Goal: Task Accomplishment & Management: Manage account settings

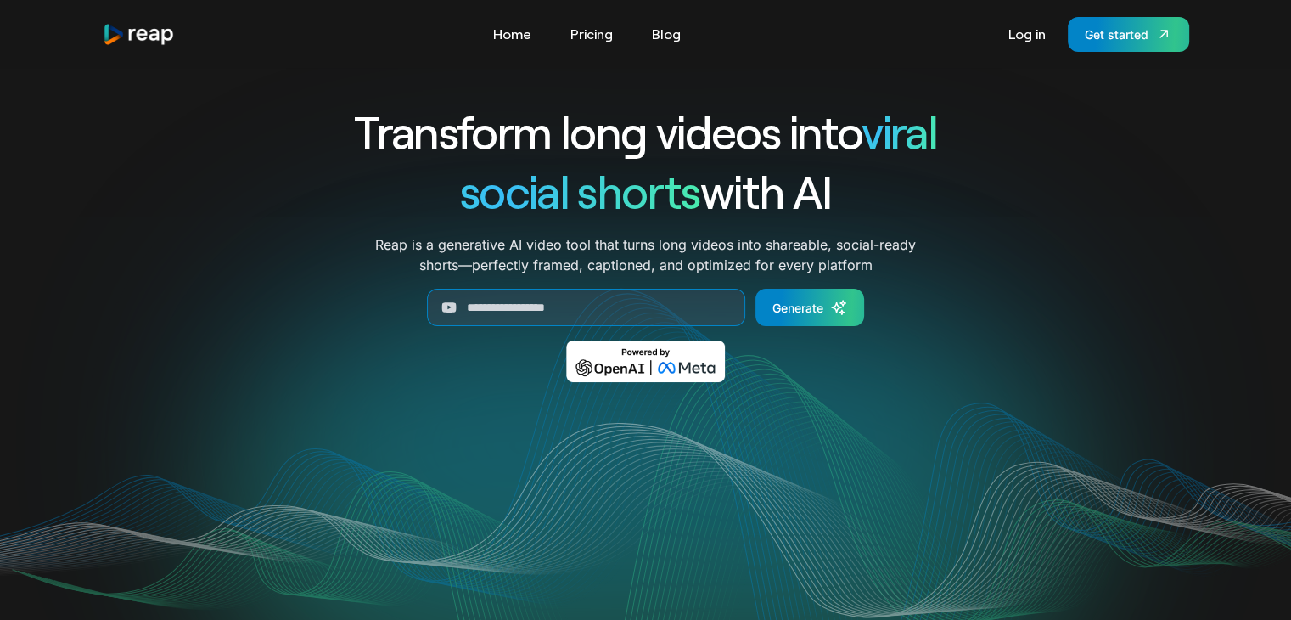
click at [541, 336] on div "Transform long videos into viral social shorts with AI Reap is a generative AI …" at bounding box center [646, 254] width 706 height 305
click at [553, 312] on input "Generate Form" at bounding box center [586, 307] width 318 height 37
paste input "**********"
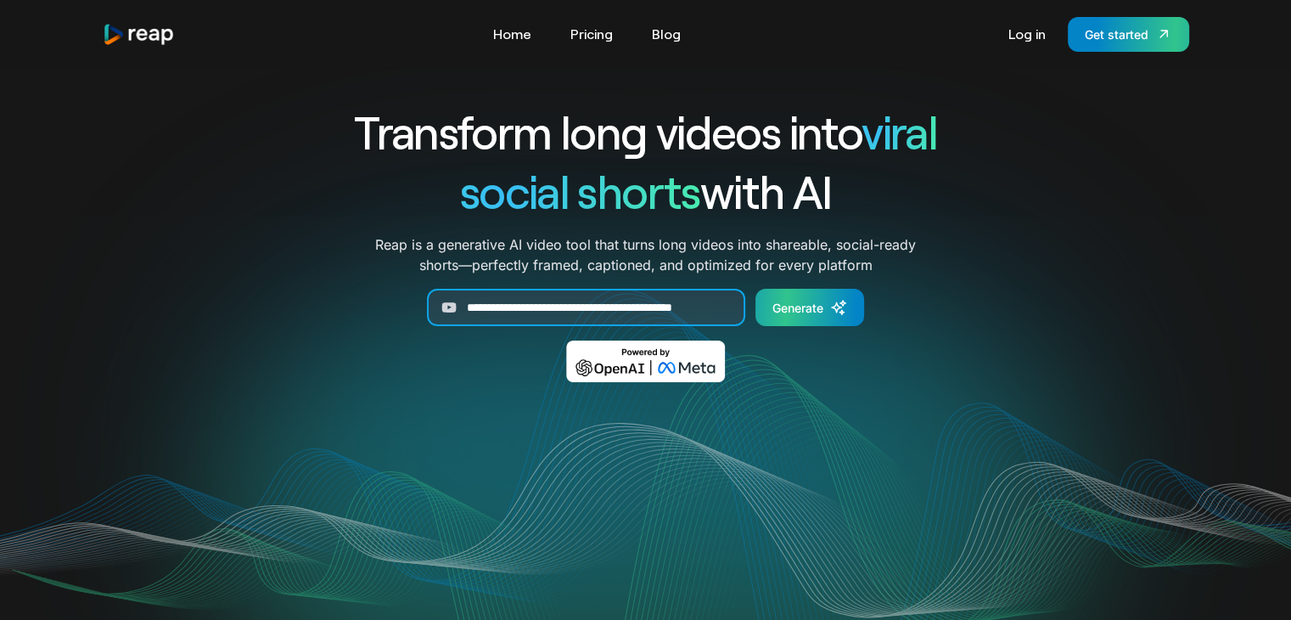
type input "**********"
click at [832, 322] on link "Generate" at bounding box center [809, 307] width 109 height 37
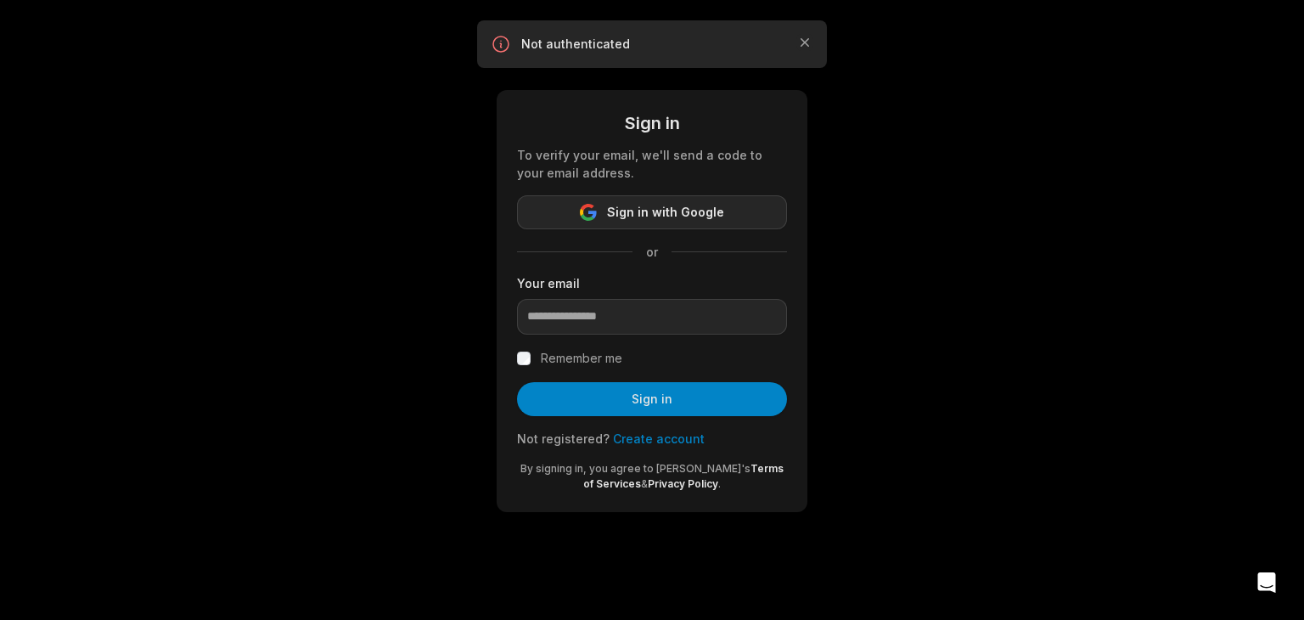
click at [739, 211] on button "Sign in with Google" at bounding box center [652, 212] width 270 height 34
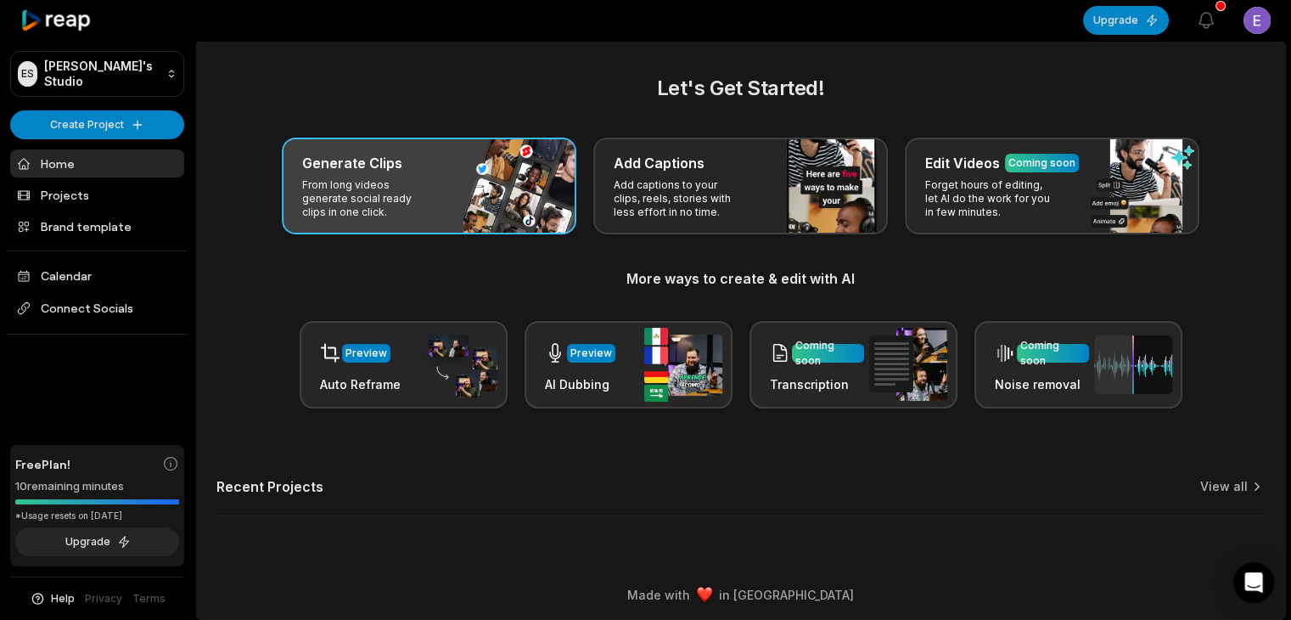
click at [323, 160] on h3 "Generate Clips" at bounding box center [352, 163] width 100 height 20
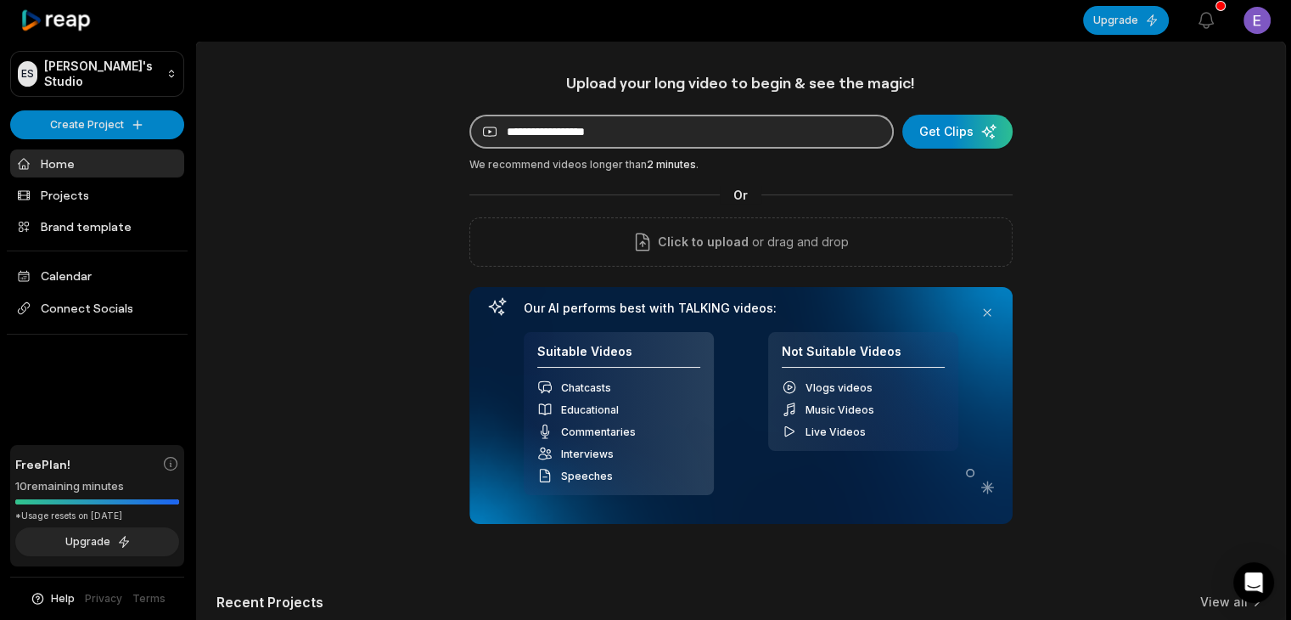
click at [591, 138] on input at bounding box center [681, 132] width 424 height 34
paste input "**********"
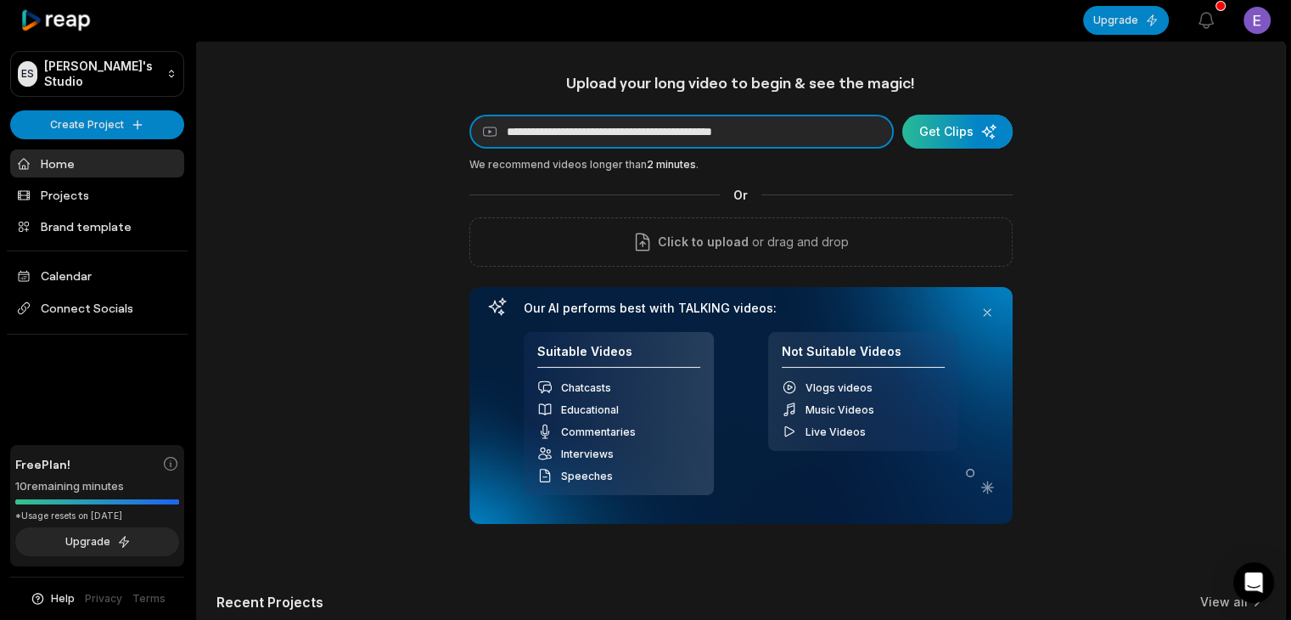
type input "**********"
click at [925, 133] on div "submit" at bounding box center [957, 132] width 110 height 34
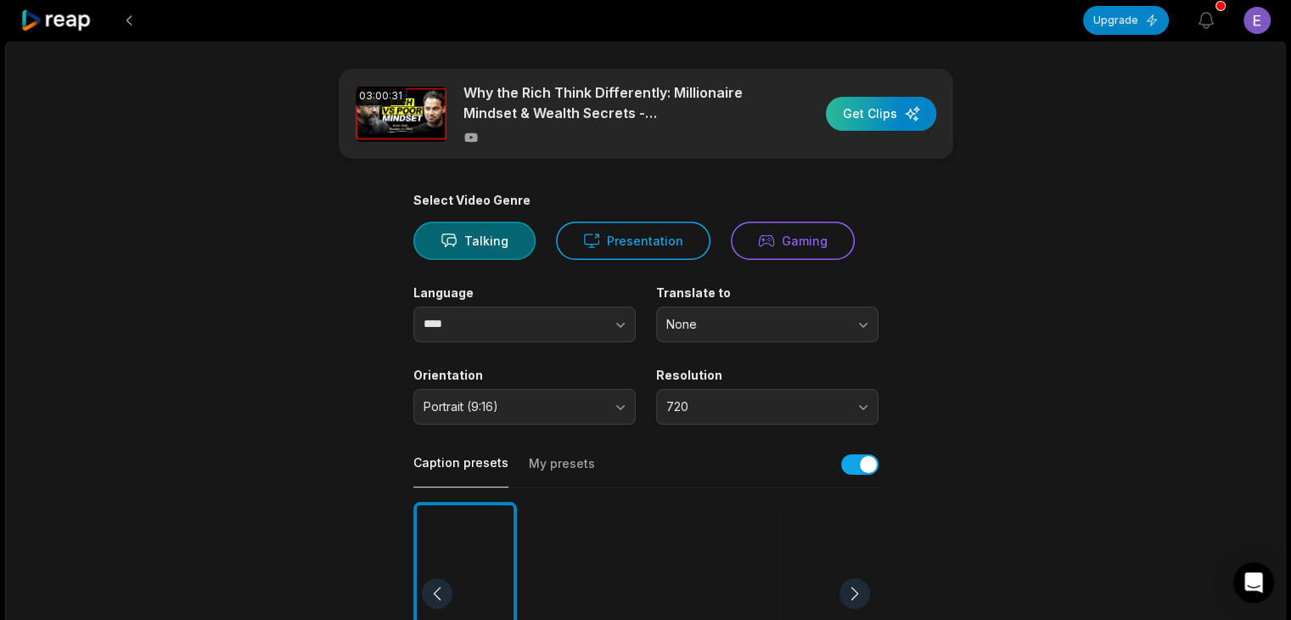
click at [901, 113] on div "button" at bounding box center [881, 114] width 110 height 34
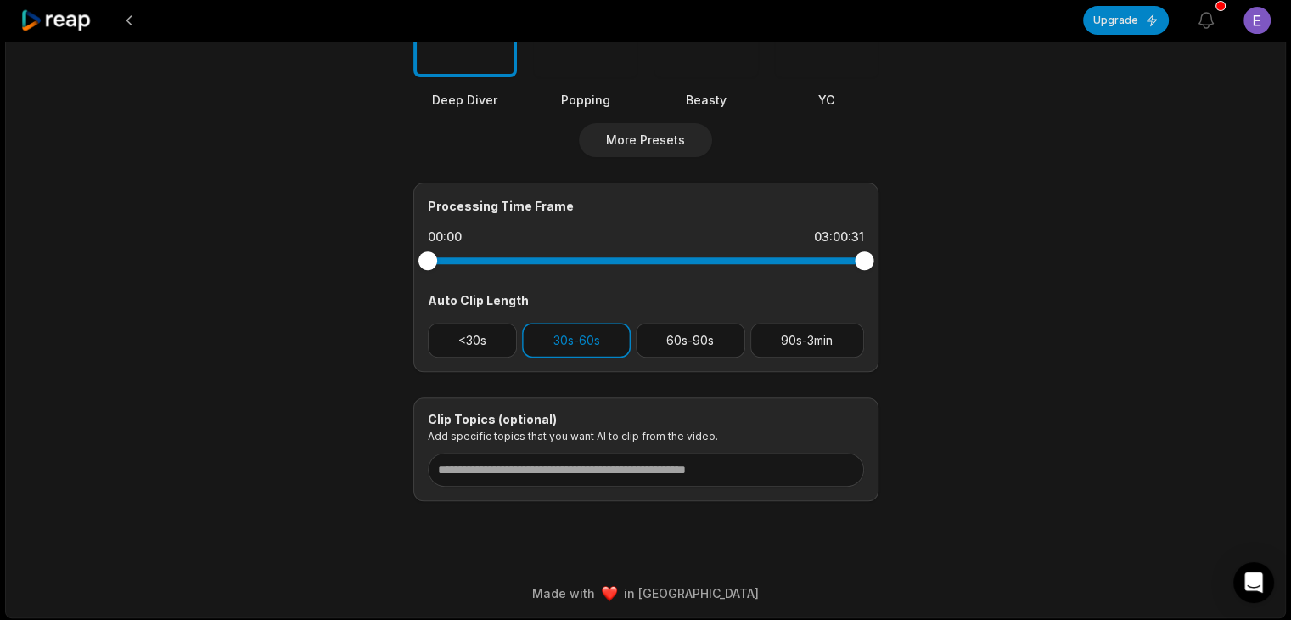
scroll to position [610, 0]
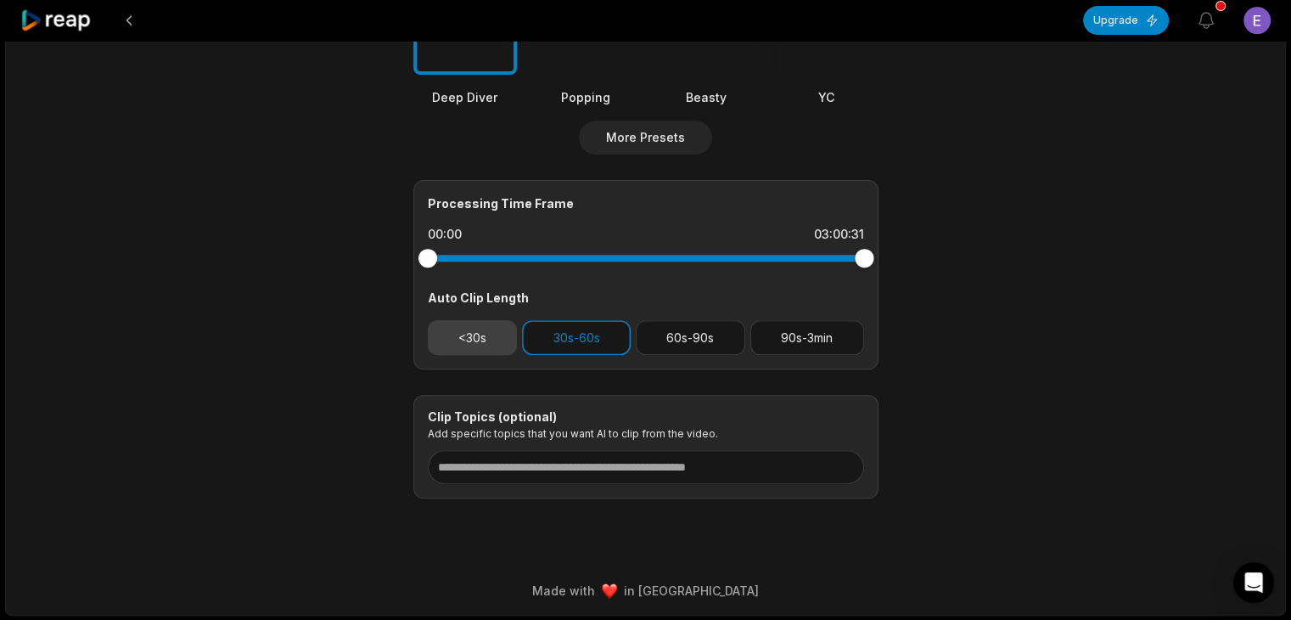
click at [452, 330] on button "<30s" at bounding box center [473, 337] width 90 height 35
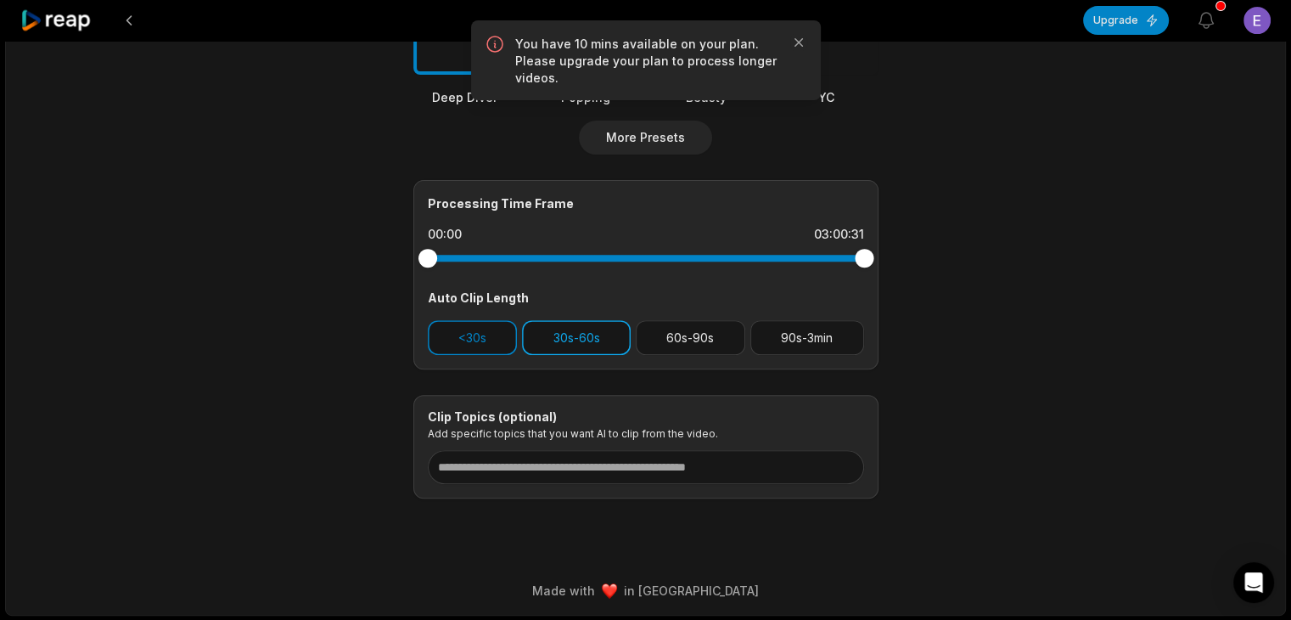
click at [615, 323] on button "30s-60s" at bounding box center [576, 337] width 109 height 35
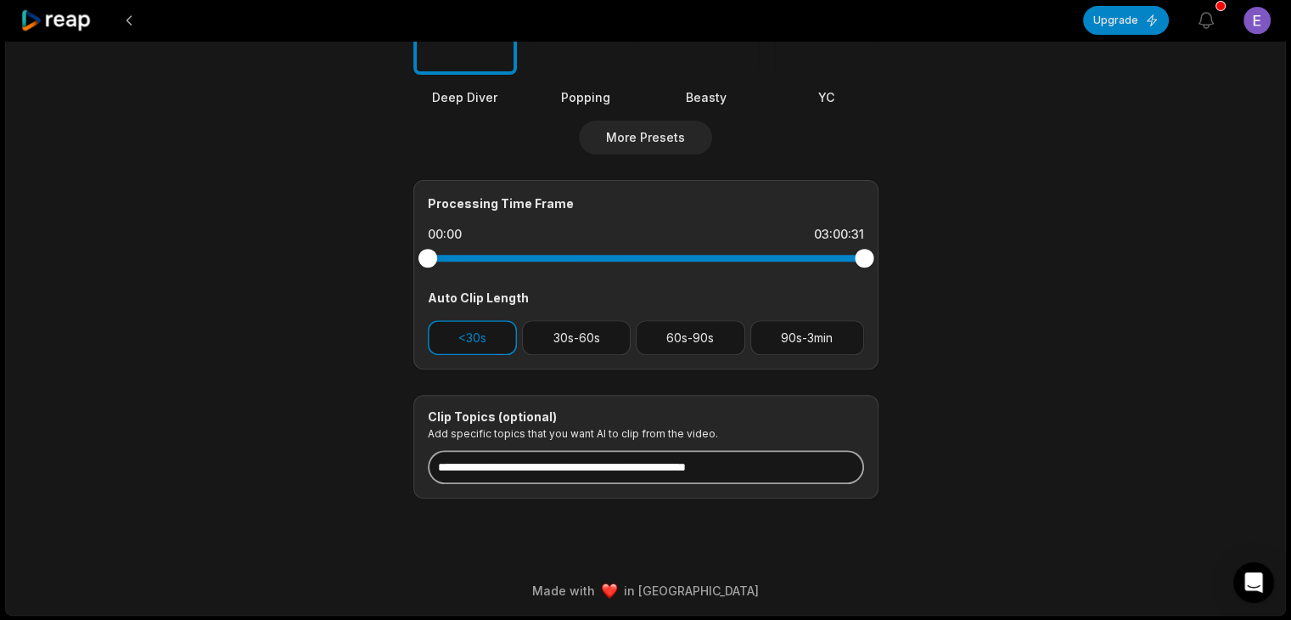
click at [784, 458] on input at bounding box center [646, 467] width 436 height 34
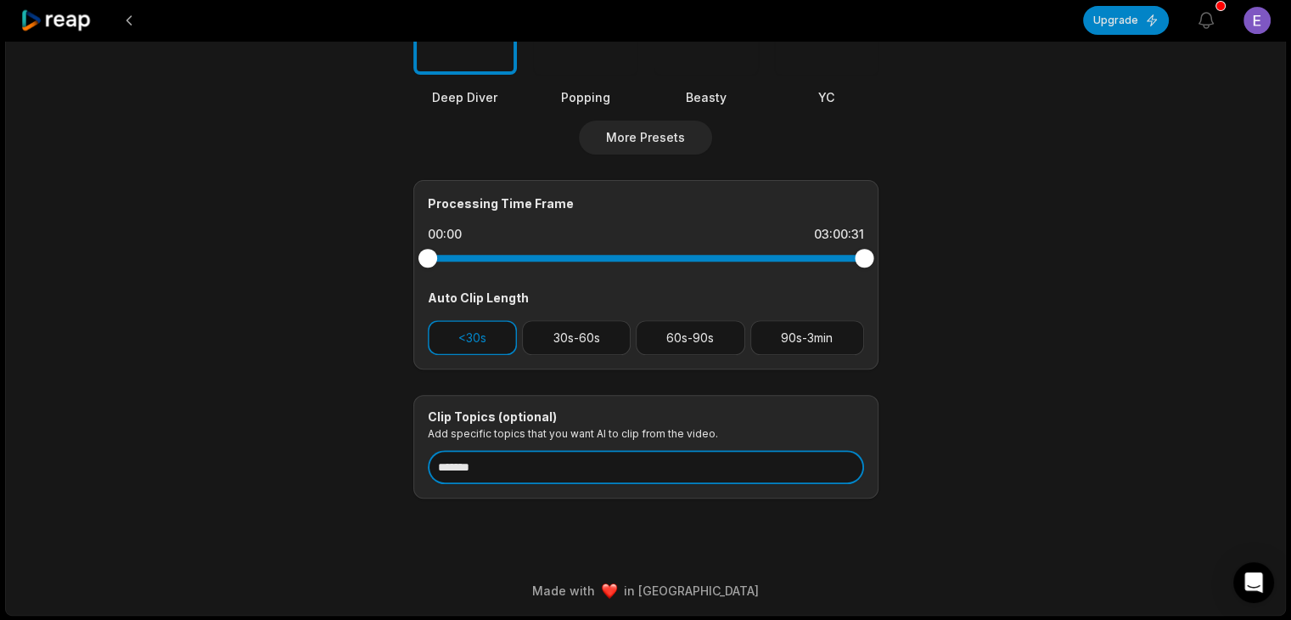
type input "*******"
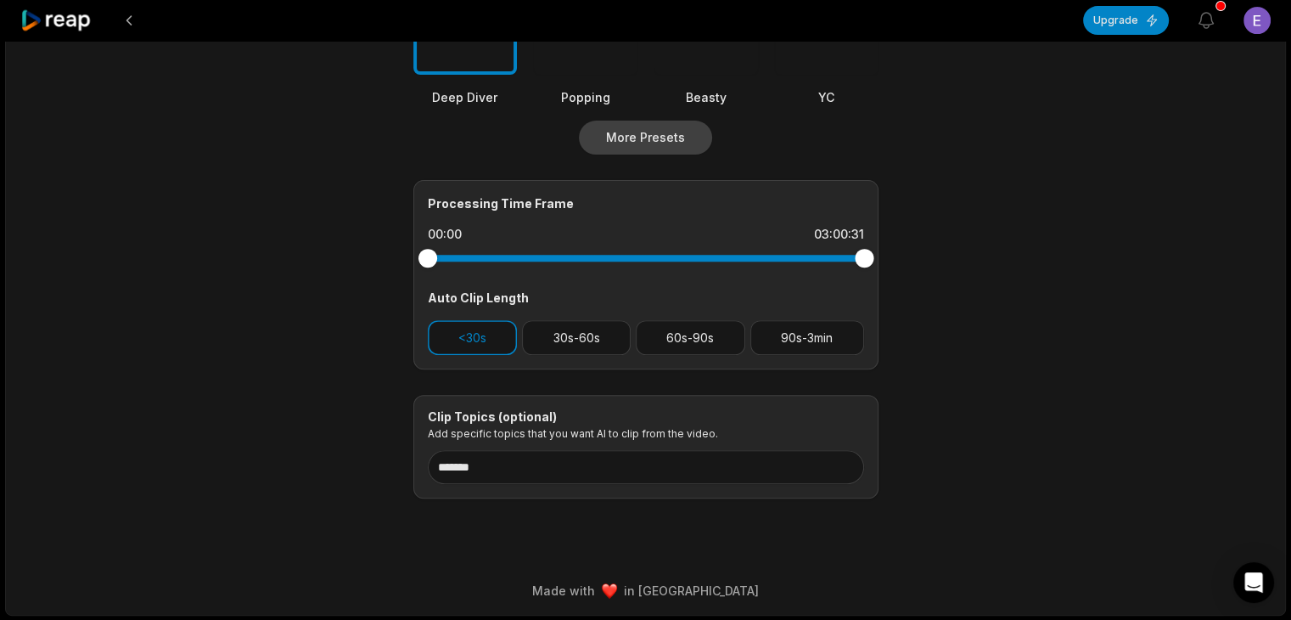
click at [658, 139] on button "More Presets" at bounding box center [645, 138] width 133 height 34
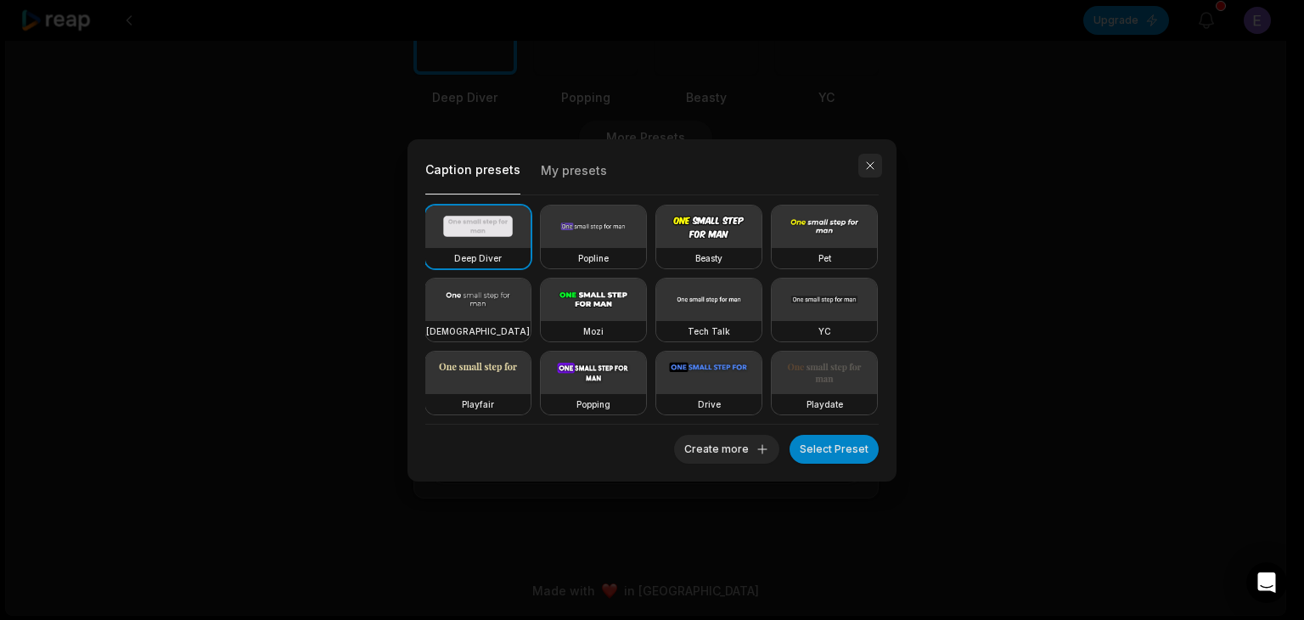
click at [873, 163] on button "button" at bounding box center [870, 166] width 24 height 24
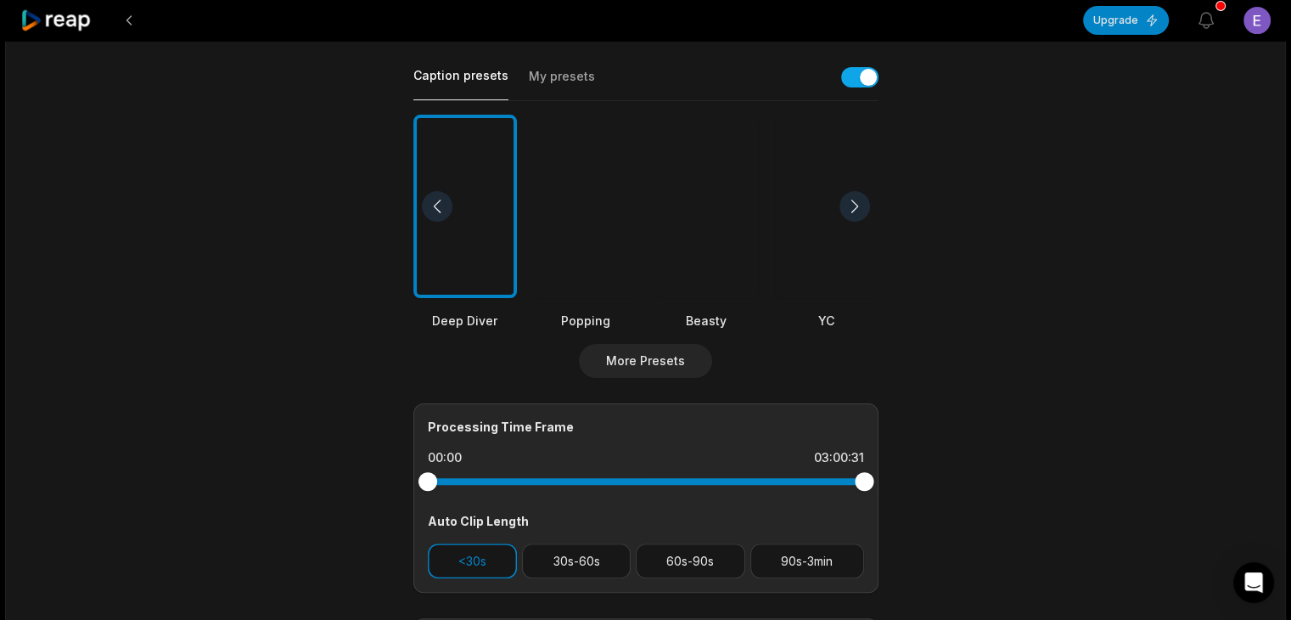
scroll to position [356, 0]
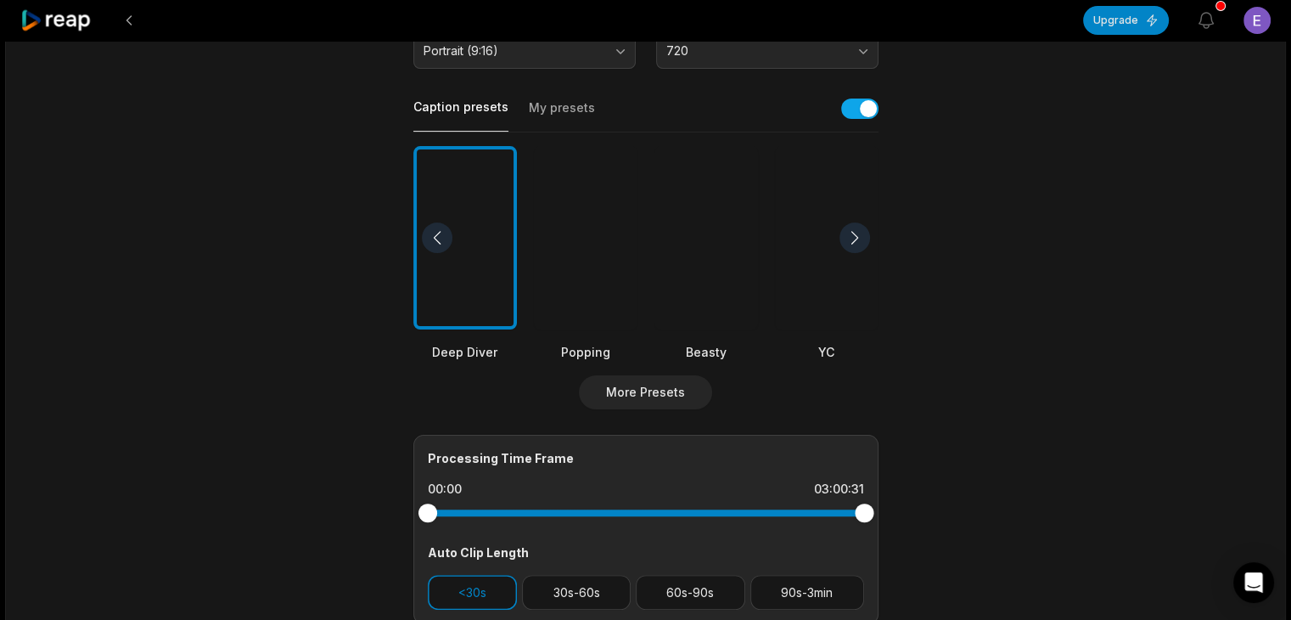
click at [623, 283] on div at bounding box center [586, 238] width 104 height 184
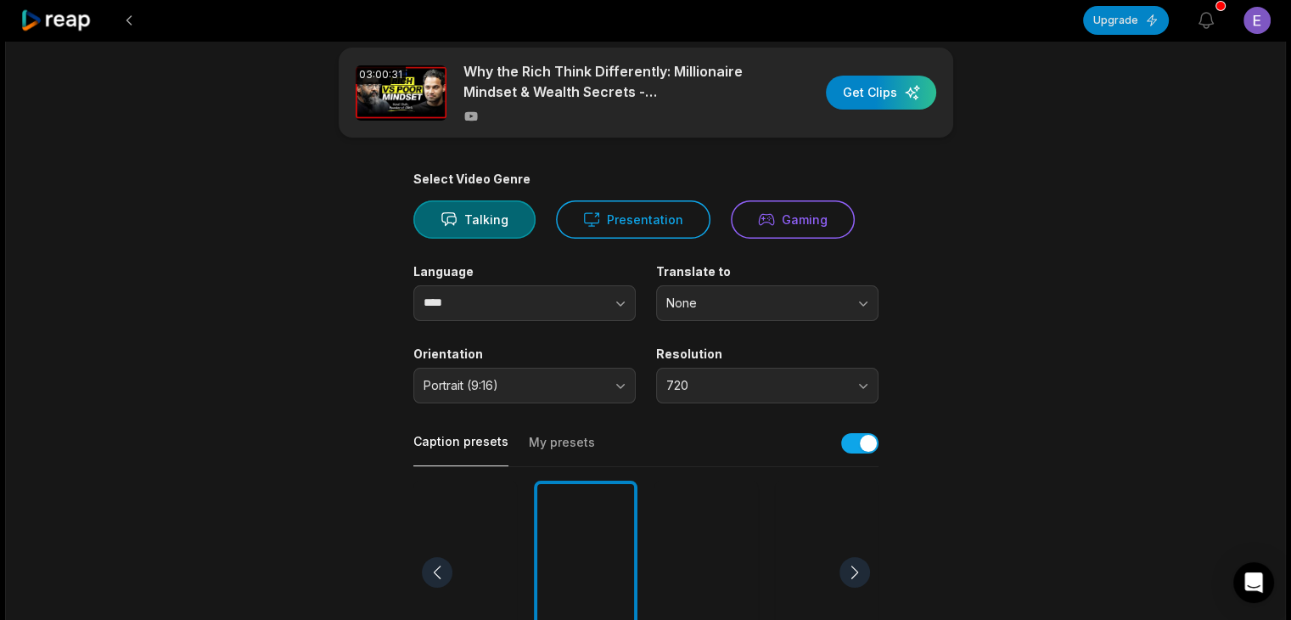
scroll to position [16, 0]
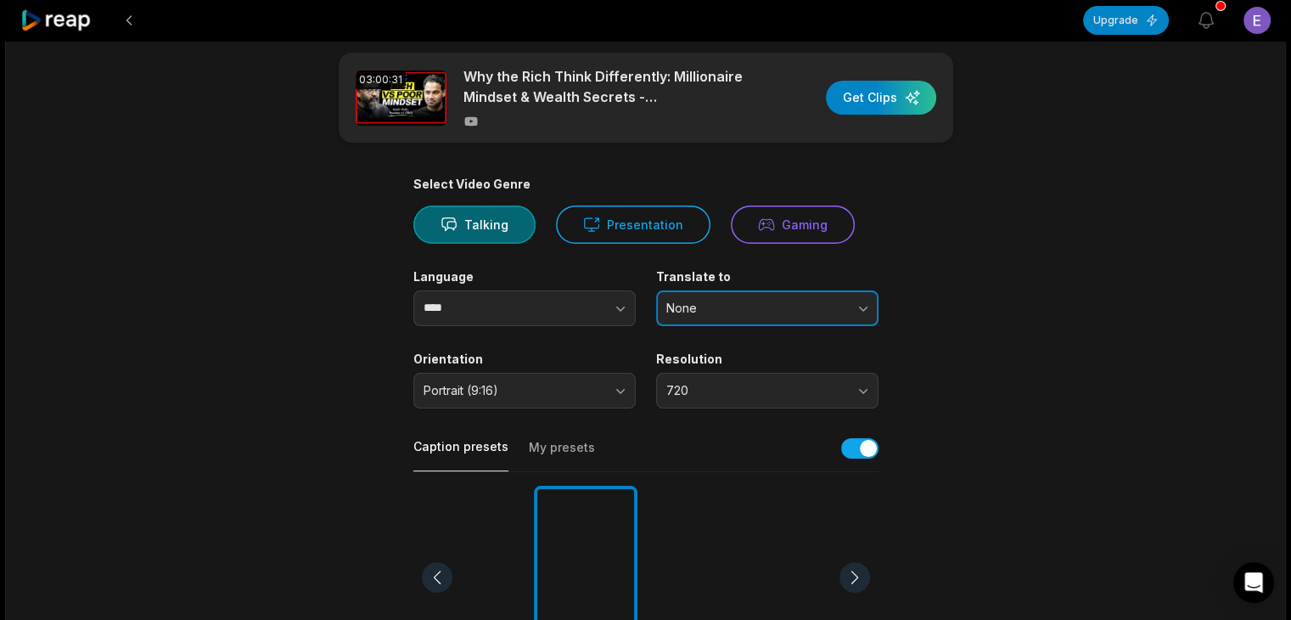
click at [701, 312] on span "None" at bounding box center [755, 307] width 178 height 15
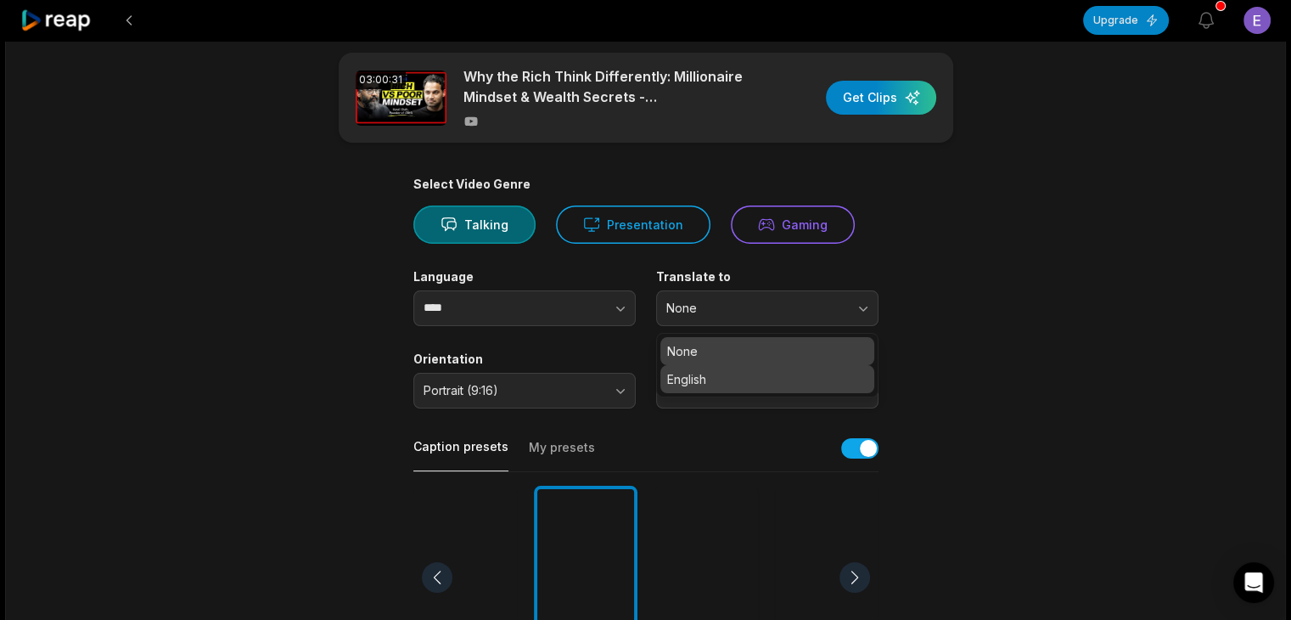
click at [706, 380] on p "English" at bounding box center [767, 379] width 200 height 18
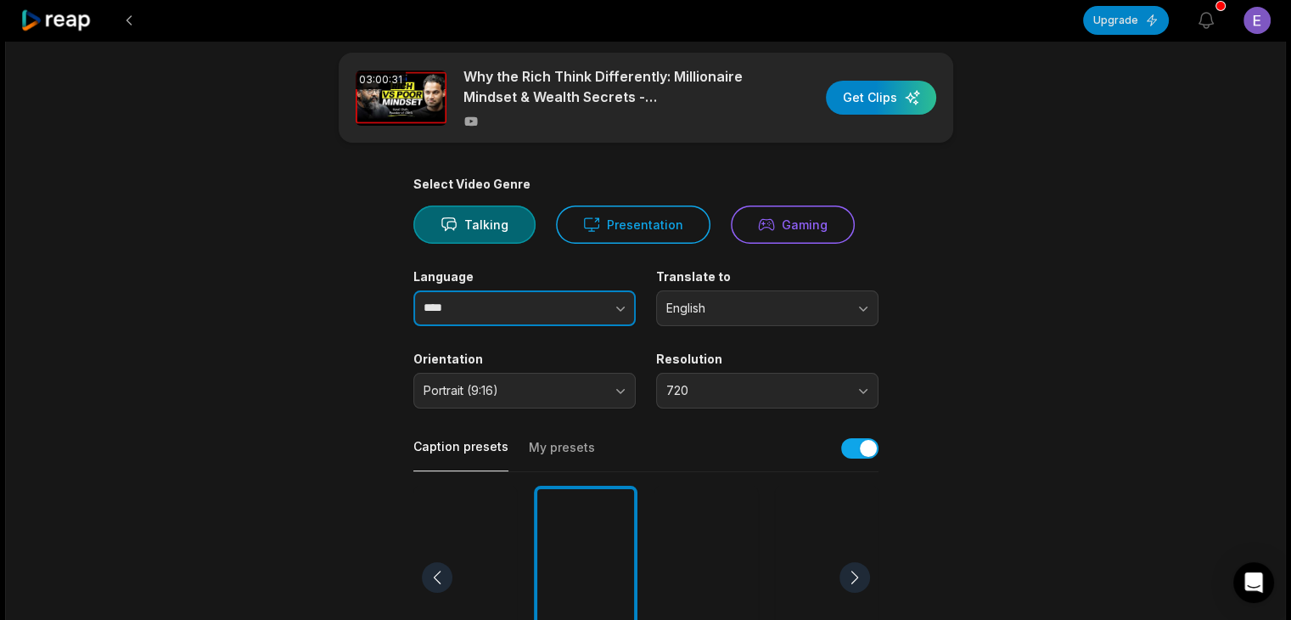
click at [525, 307] on input "****" at bounding box center [524, 308] width 222 height 36
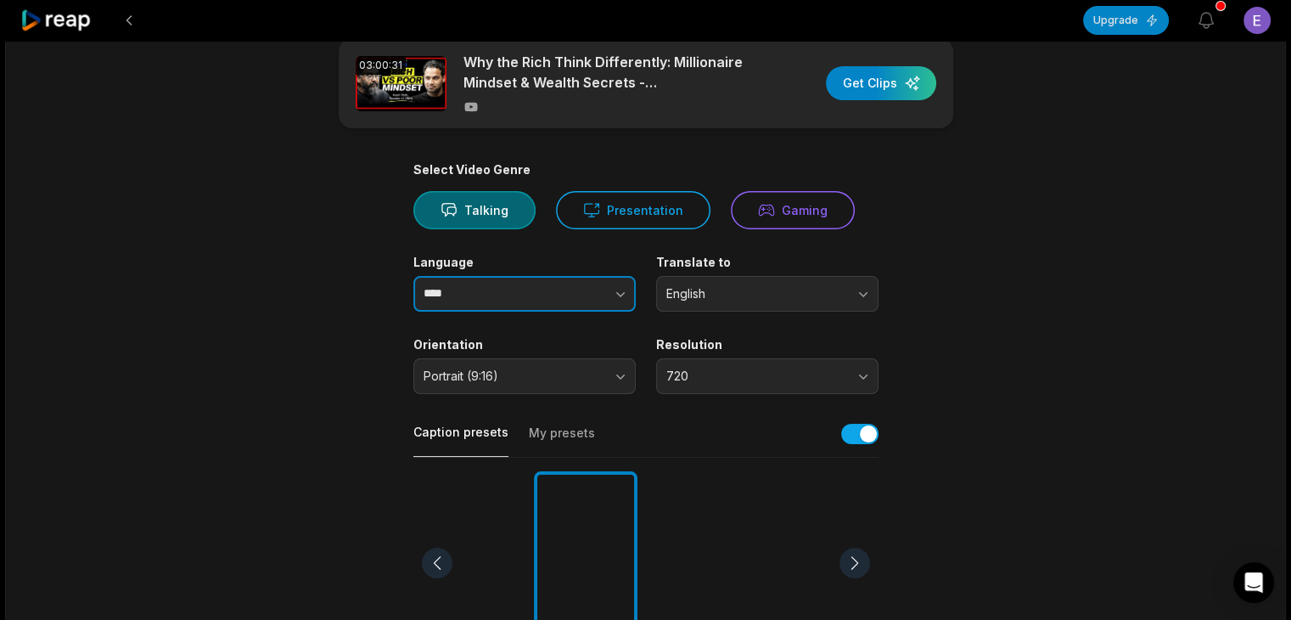
scroll to position [0, 0]
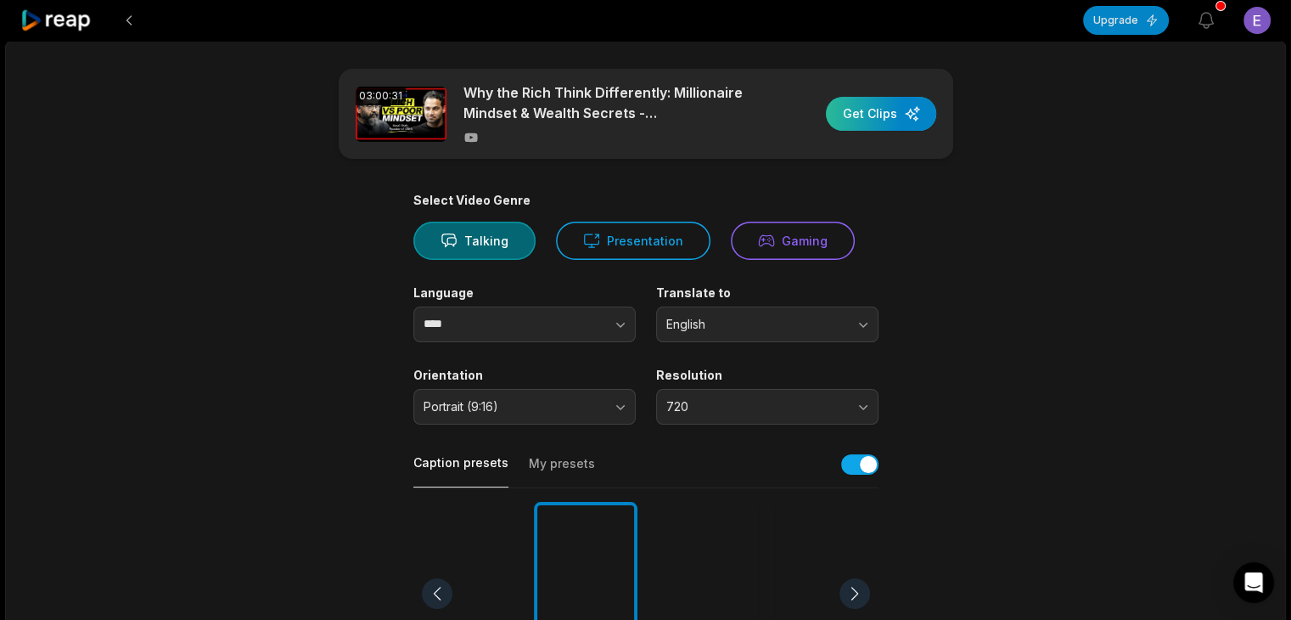
click at [895, 119] on div "button" at bounding box center [881, 114] width 110 height 34
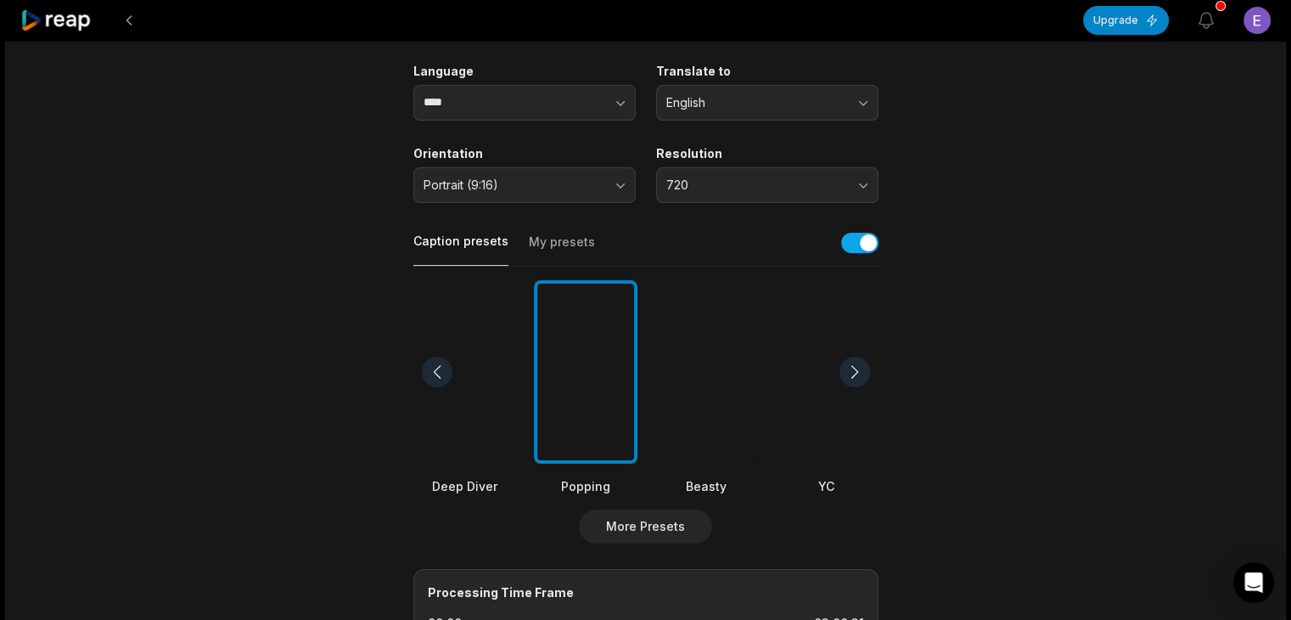
scroll to position [186, 0]
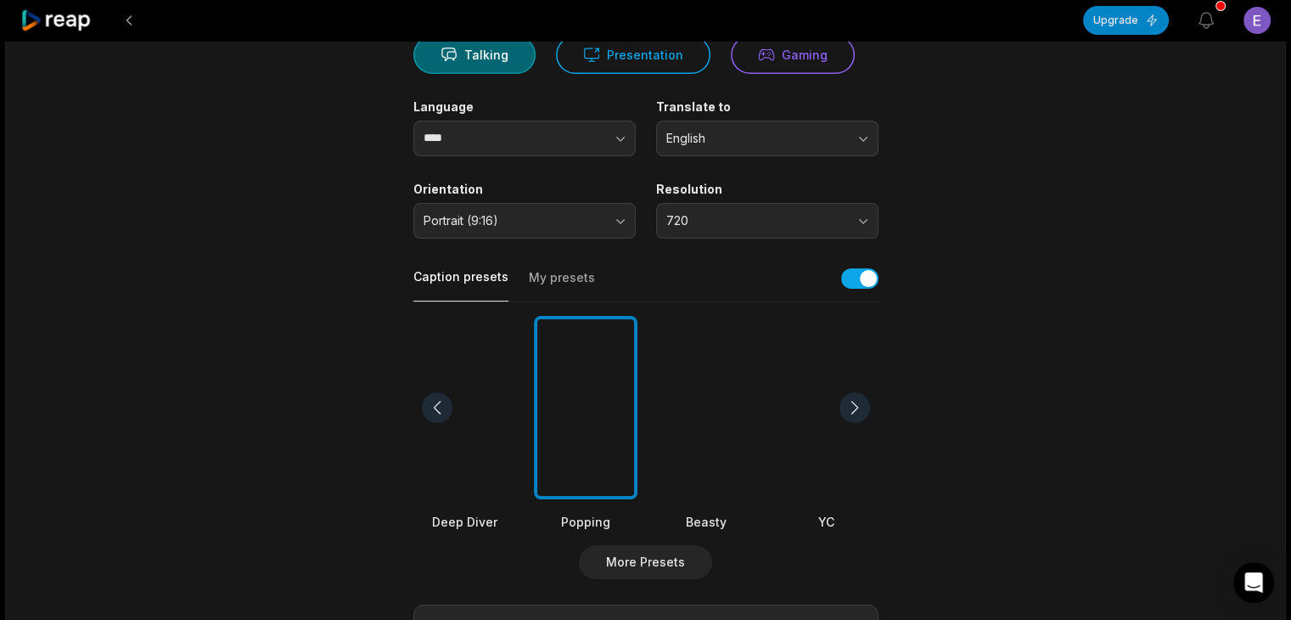
click at [638, 446] on div "Deep Diver Popping Beasty YC Playdate Pet Zen" at bounding box center [645, 424] width 465 height 216
click at [642, 444] on div "Deep Diver Popping Beasty YC Playdate Pet Zen" at bounding box center [645, 424] width 465 height 216
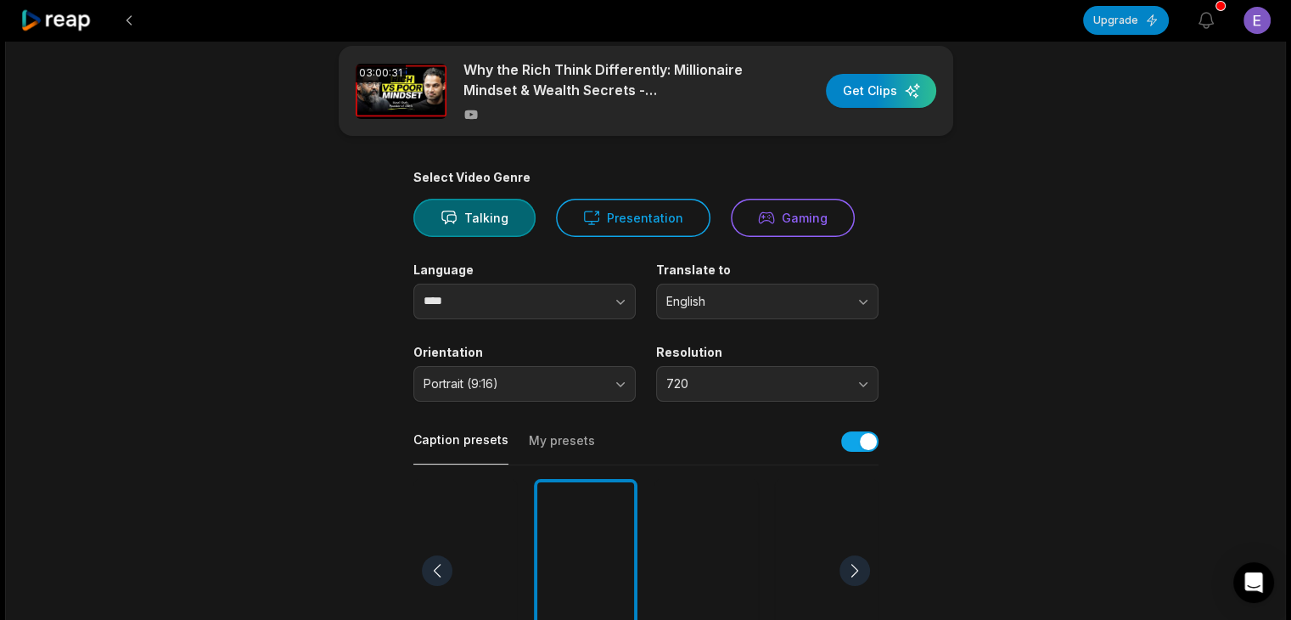
scroll to position [0, 0]
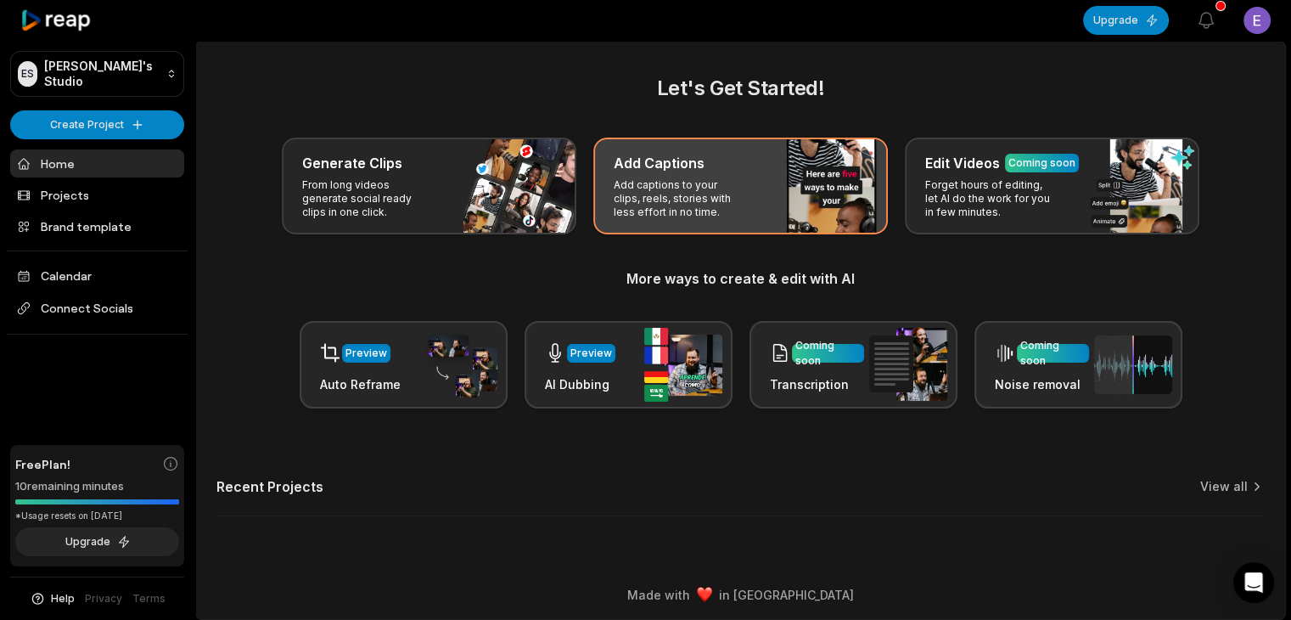
click at [667, 213] on p "Add captions to your clips, reels, stories with less effort in no time." at bounding box center [680, 198] width 132 height 41
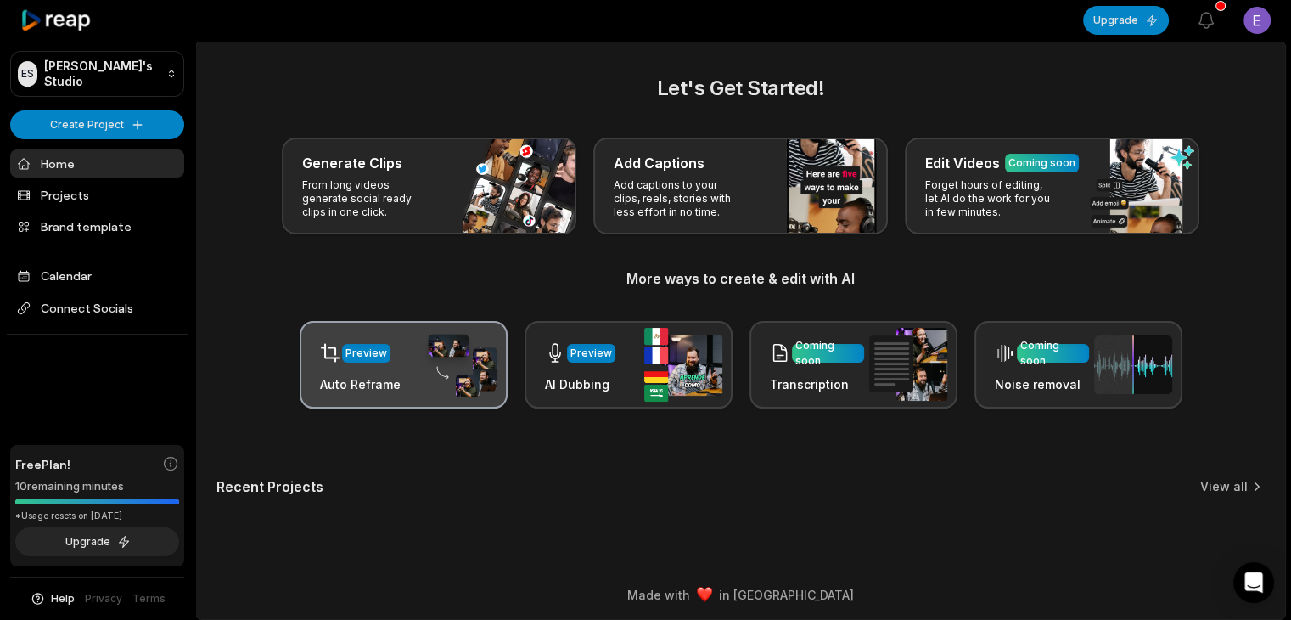
click at [442, 403] on div "Preview Auto Reframe" at bounding box center [404, 364] width 208 height 87
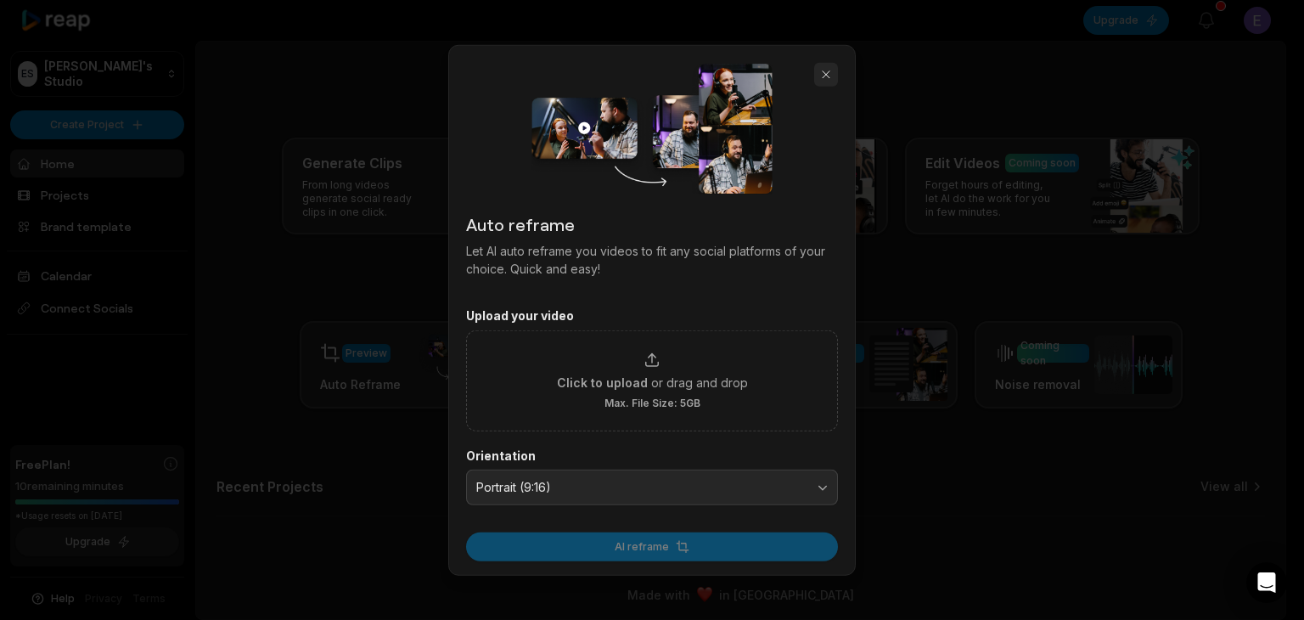
click at [821, 77] on button "button" at bounding box center [826, 75] width 24 height 24
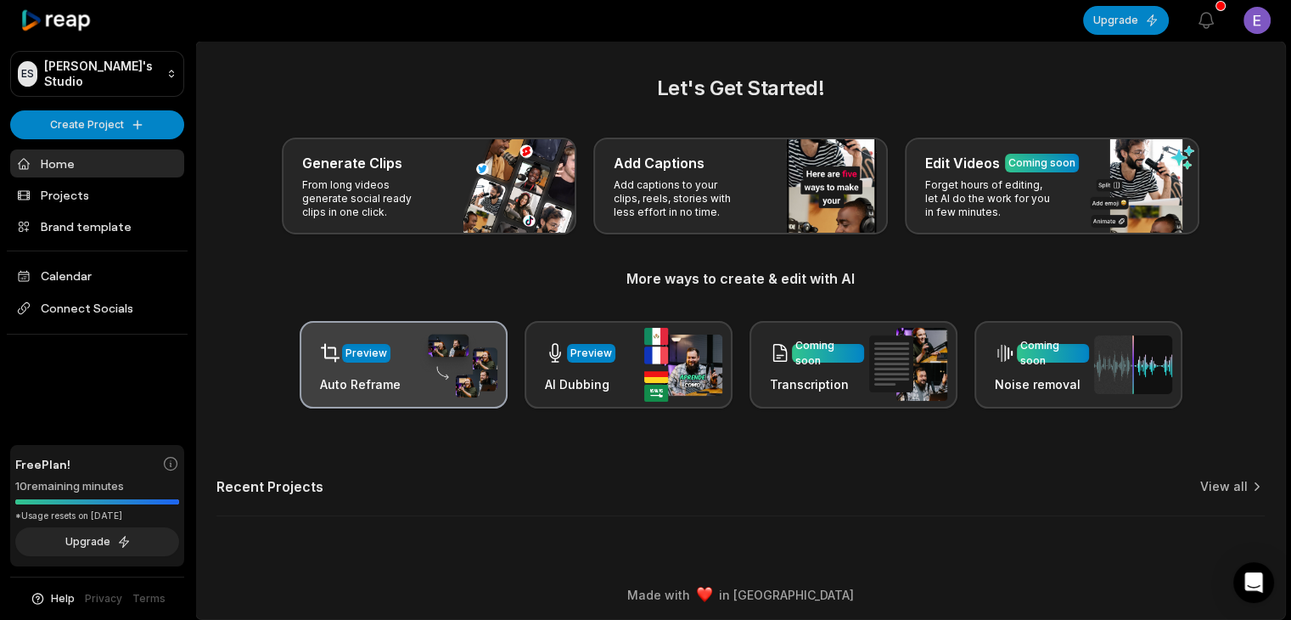
click at [462, 353] on img at bounding box center [458, 365] width 78 height 66
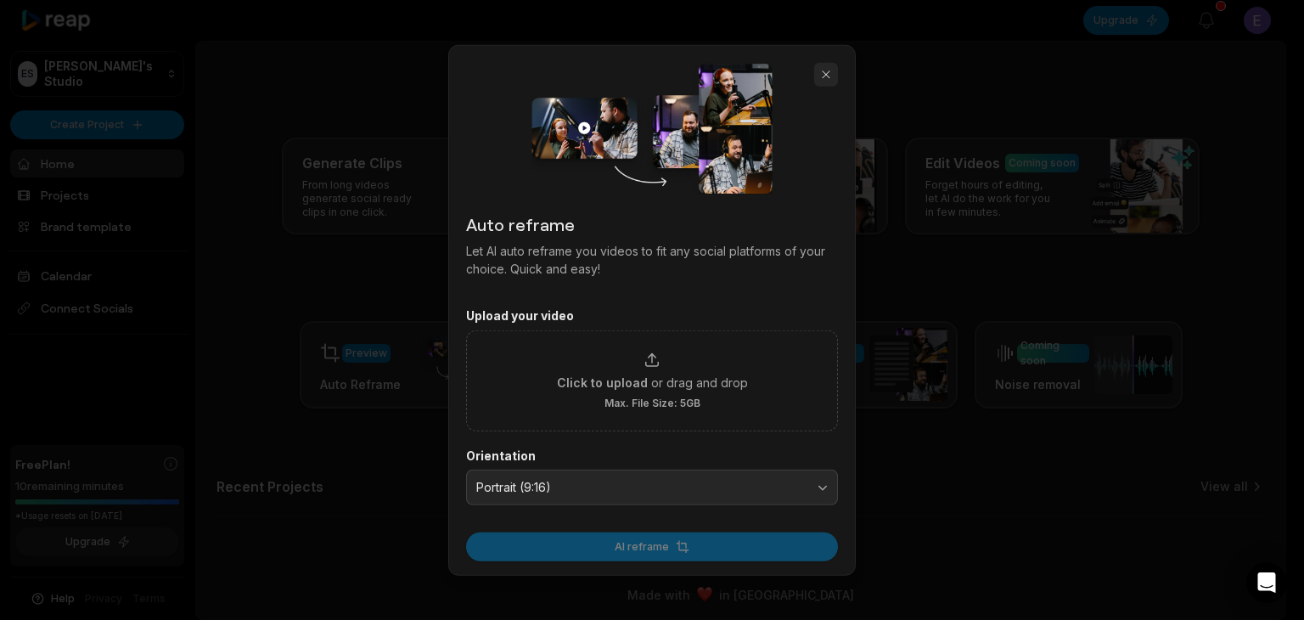
click at [828, 72] on button "button" at bounding box center [826, 75] width 24 height 24
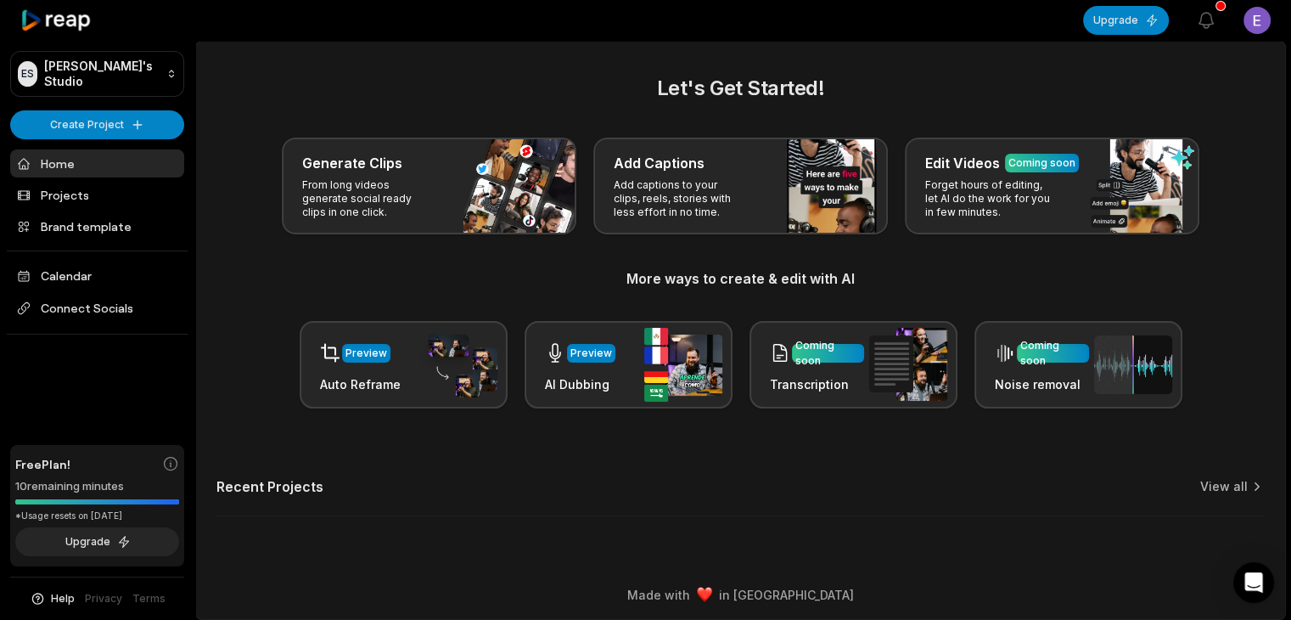
click at [1266, 26] on html "ES Emily's Studio Create Project Home Projects Brand template Calendar Connect …" at bounding box center [645, 310] width 1291 height 620
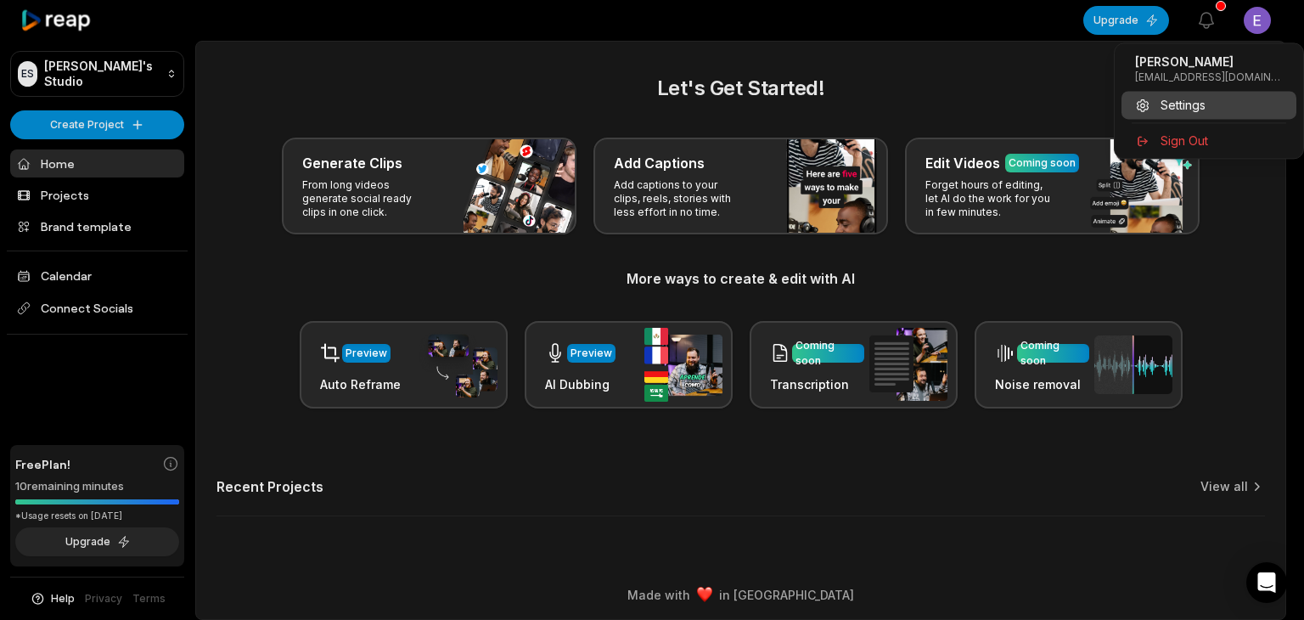
click at [1212, 111] on div "Settings" at bounding box center [1208, 105] width 175 height 28
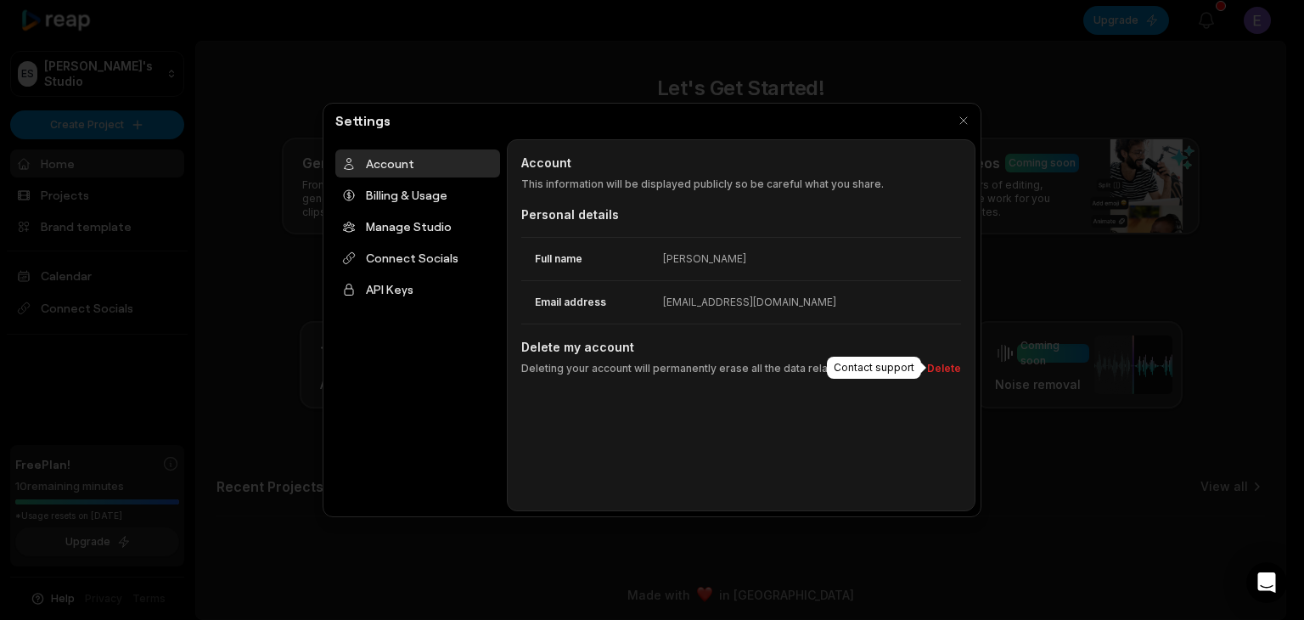
click at [953, 363] on button "Delete" at bounding box center [940, 368] width 41 height 15
click at [953, 367] on button "Delete" at bounding box center [940, 368] width 41 height 15
click at [951, 374] on button "Delete" at bounding box center [940, 368] width 41 height 15
click at [941, 369] on button "Delete" at bounding box center [940, 368] width 41 height 15
click at [940, 368] on button "Delete" at bounding box center [940, 368] width 41 height 15
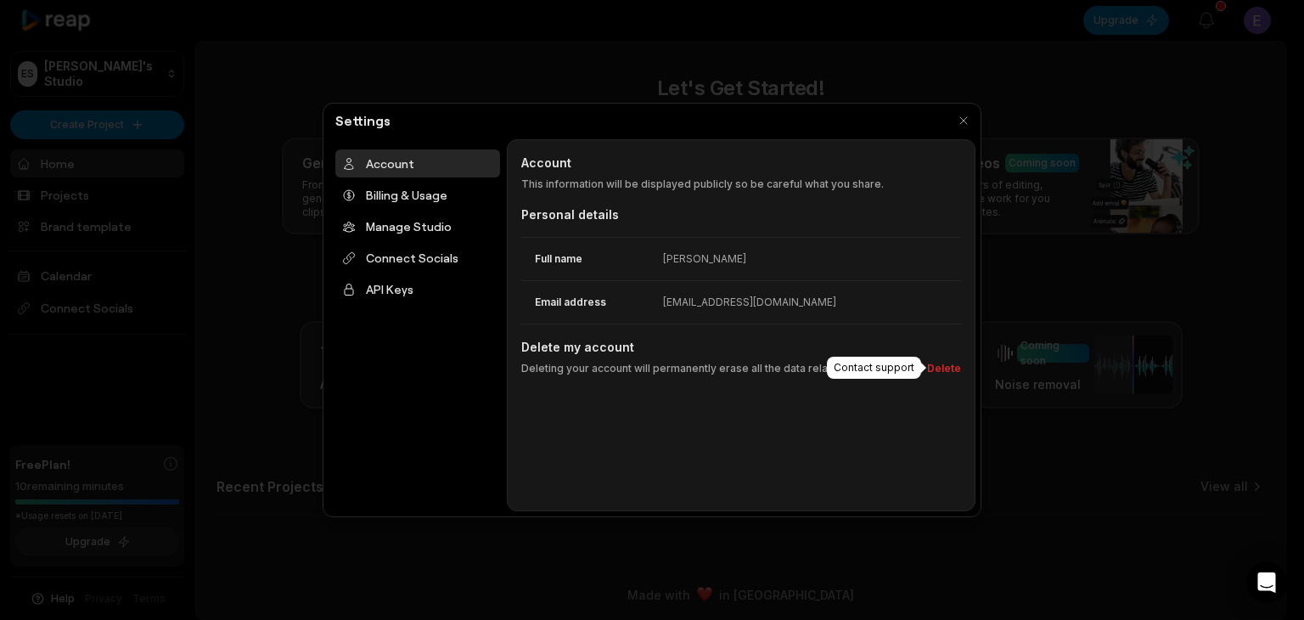
click at [940, 368] on button "Delete" at bounding box center [940, 368] width 41 height 15
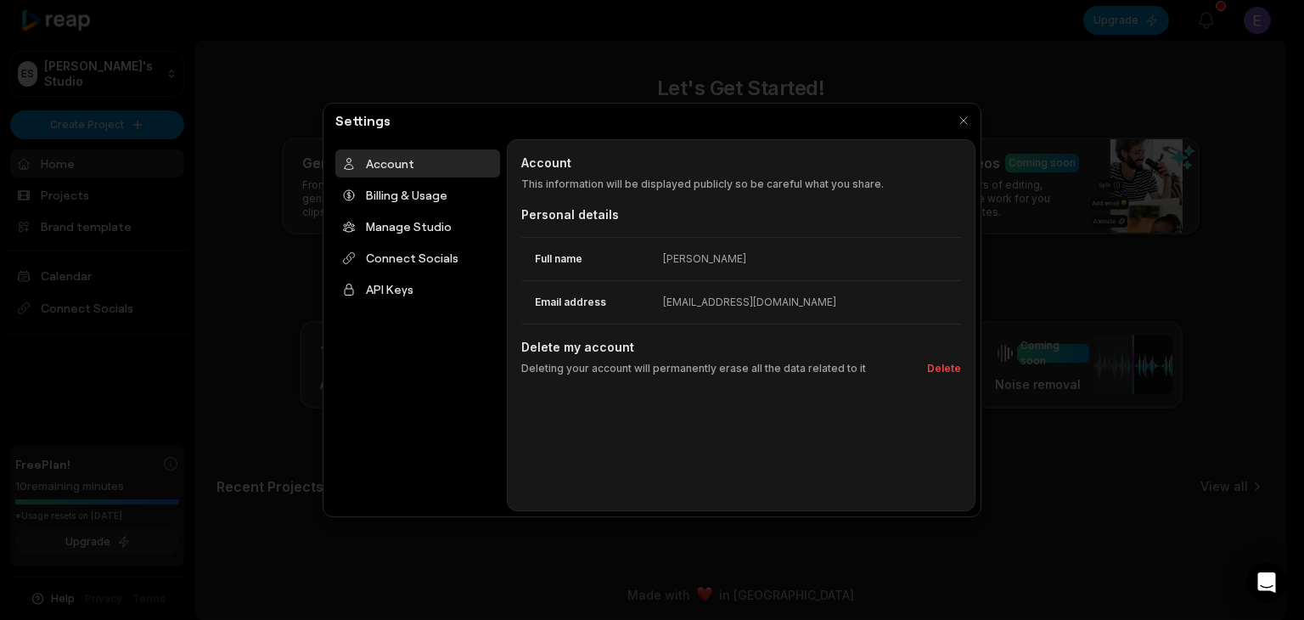
click at [447, 210] on ul "Account Billing & Usage Manage Studio Connect Socials API Keys" at bounding box center [417, 226] width 165 height 154
click at [451, 199] on div "Billing & Usage" at bounding box center [417, 195] width 165 height 28
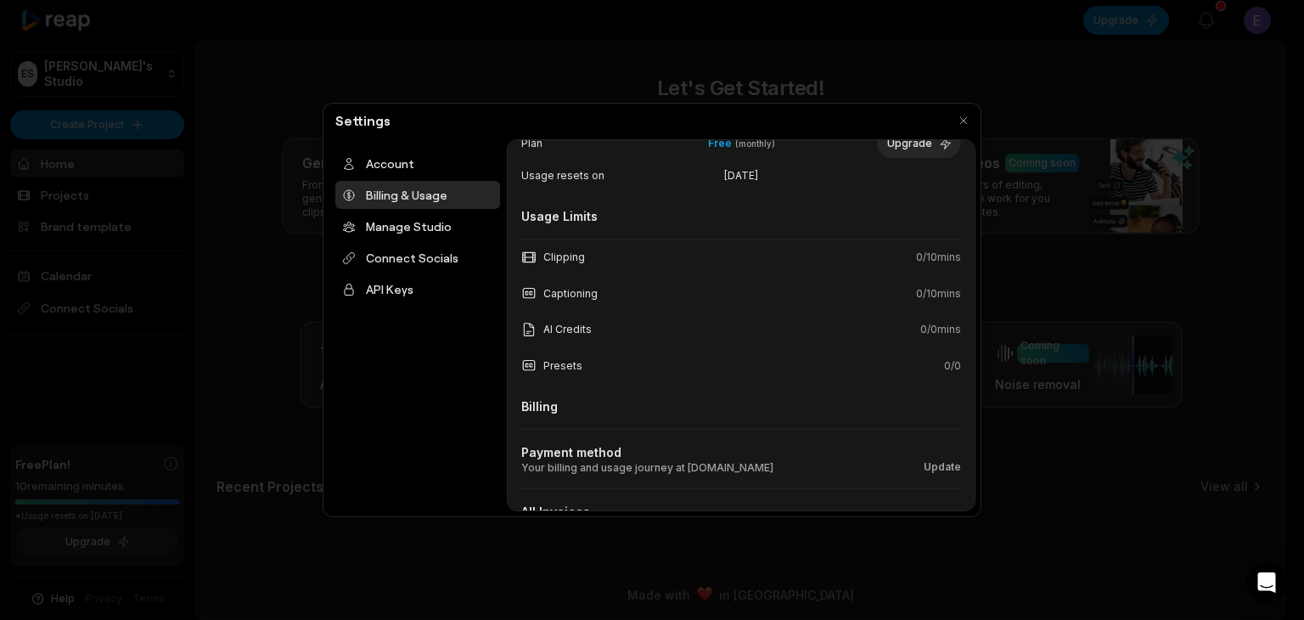
scroll to position [154, 0]
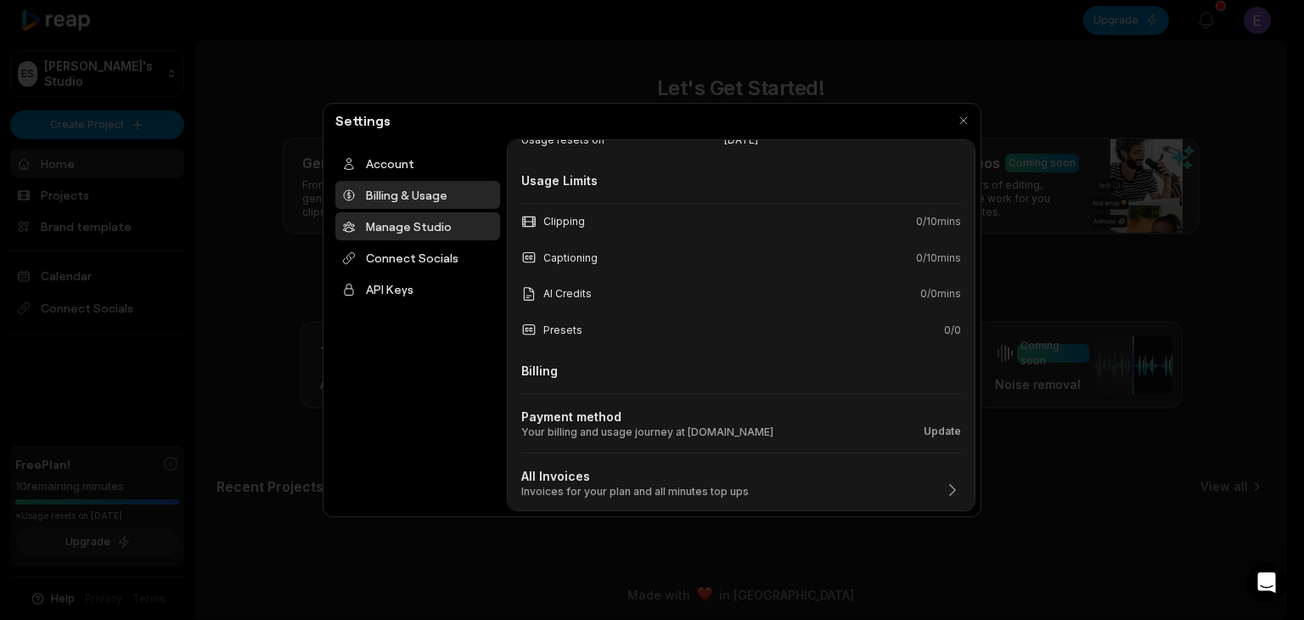
click at [431, 234] on div "Manage Studio" at bounding box center [417, 226] width 165 height 28
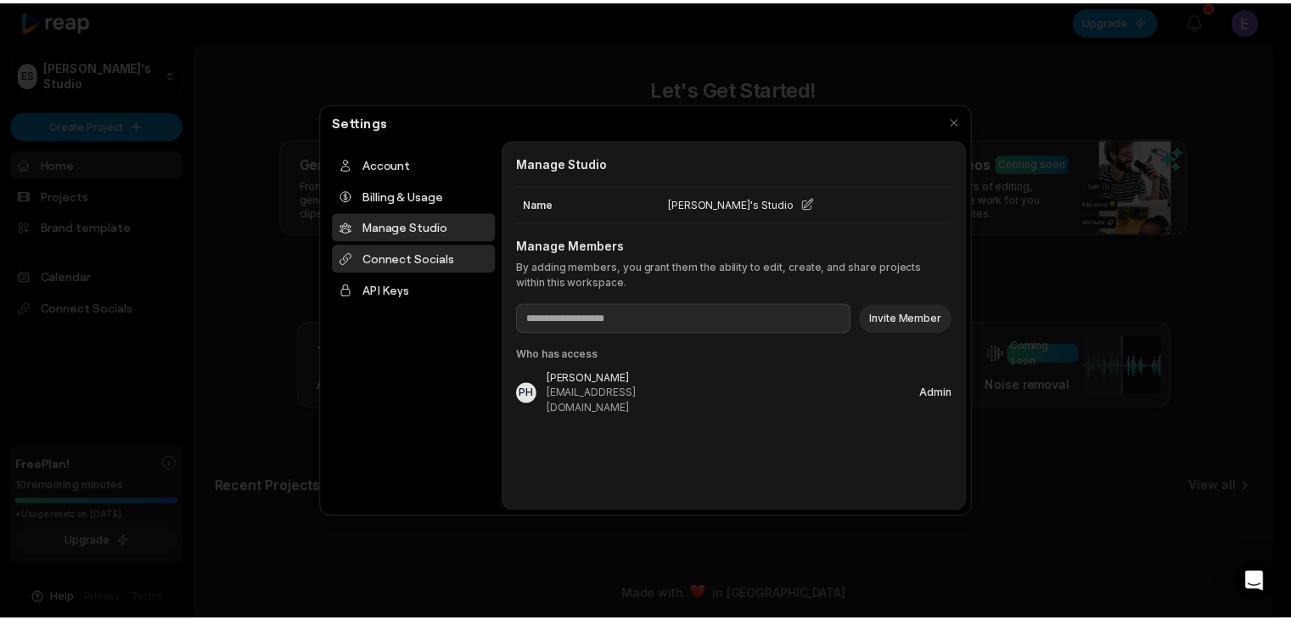
scroll to position [0, 0]
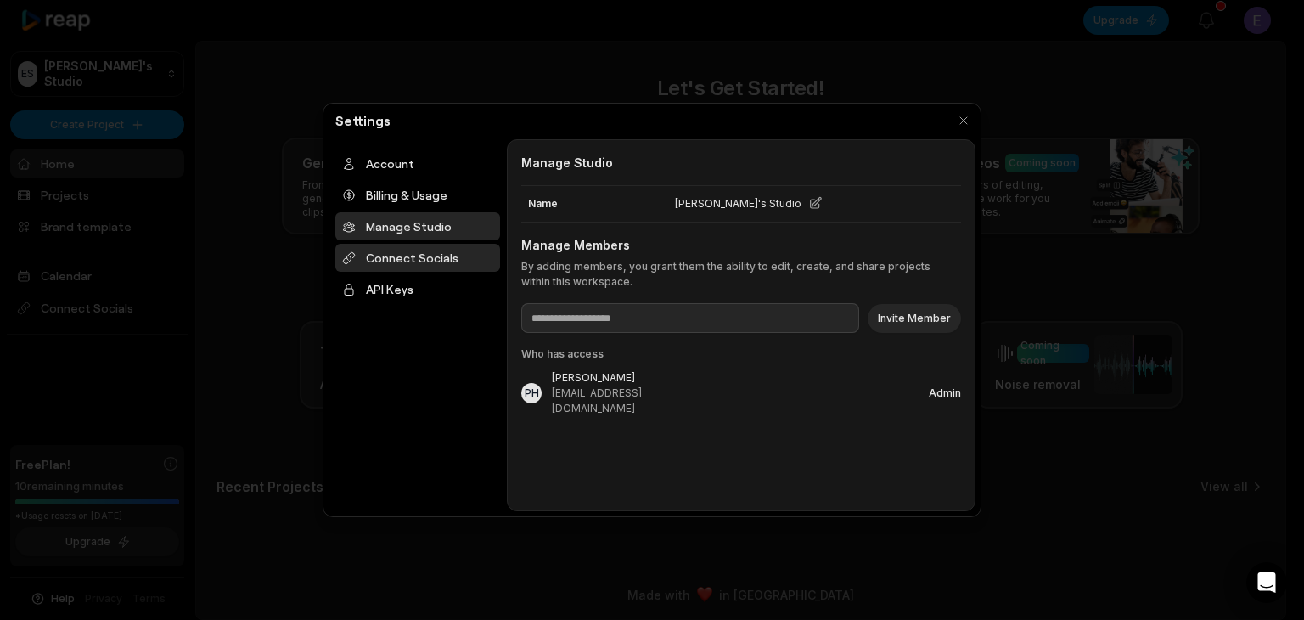
click at [415, 260] on div "Connect Socials" at bounding box center [417, 258] width 165 height 28
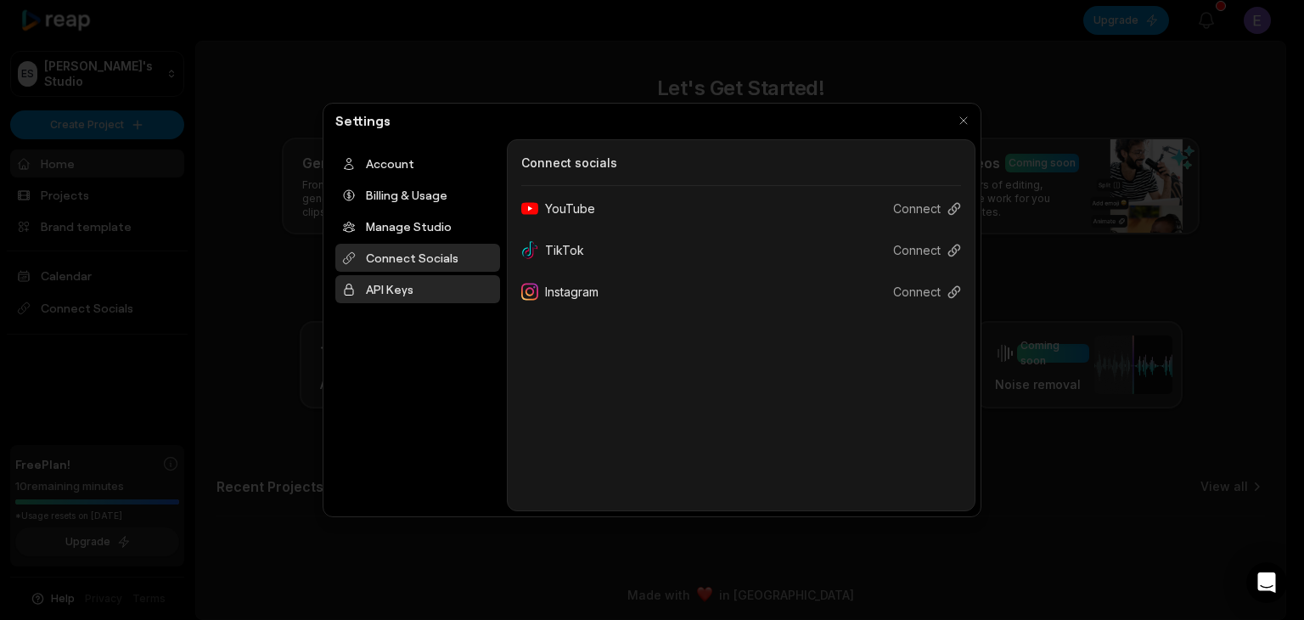
click at [397, 291] on div "API Keys" at bounding box center [417, 289] width 165 height 28
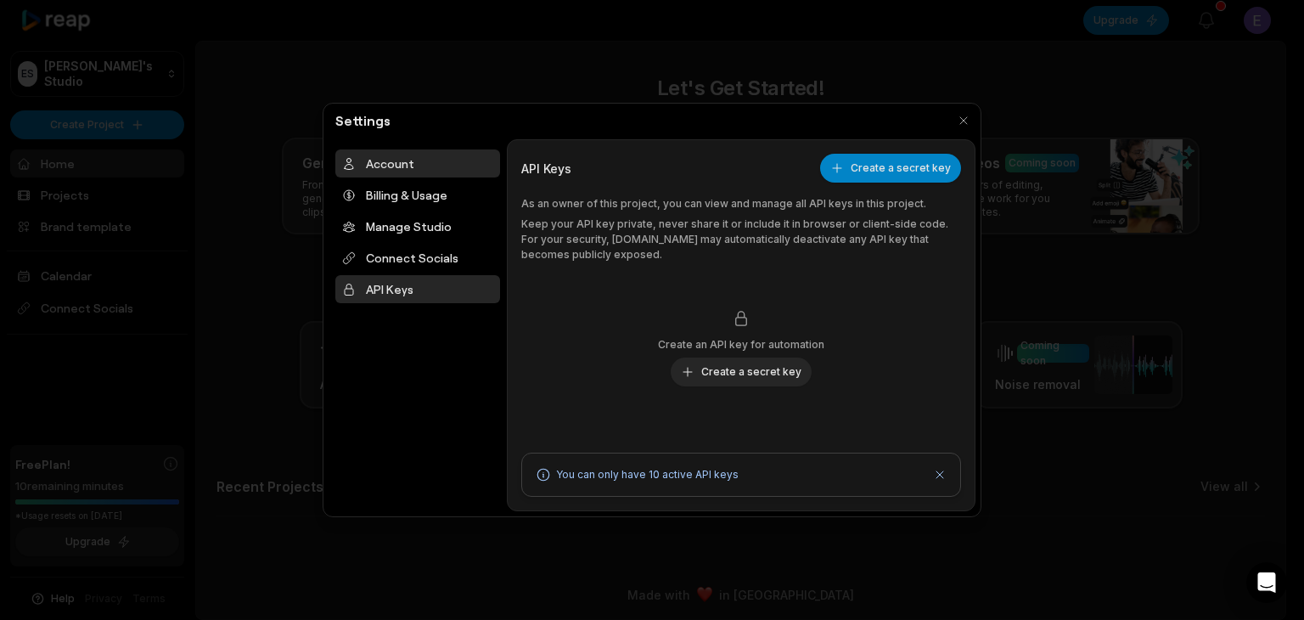
click at [398, 161] on div "Account" at bounding box center [417, 163] width 165 height 28
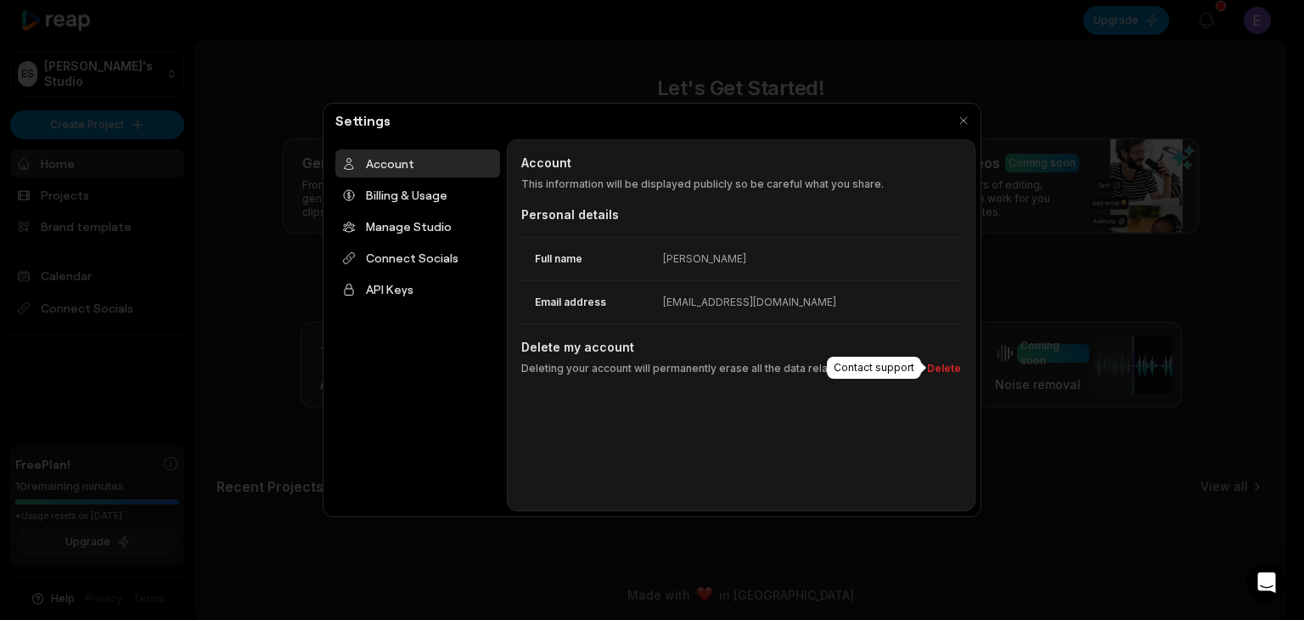
click at [958, 371] on button "Delete" at bounding box center [940, 368] width 41 height 15
click at [826, 314] on div "Email address emilyj.connects@gmail.com" at bounding box center [741, 301] width 440 height 43
click at [829, 297] on dd "emilyj.connects@gmail.com" at bounding box center [812, 302] width 298 height 15
click at [952, 379] on div "Account Account This information will be displayed publicly so be careful what …" at bounding box center [741, 325] width 469 height 372
click at [952, 367] on button "Delete" at bounding box center [940, 368] width 41 height 15
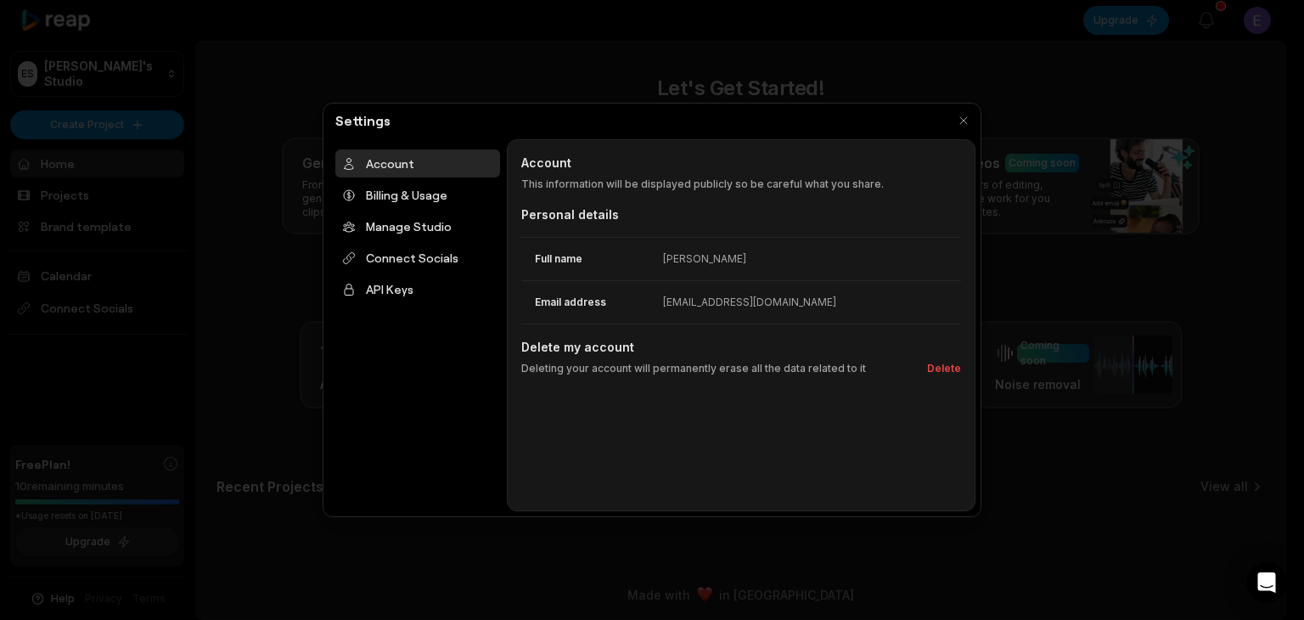
click at [907, 365] on div "Deleting your account will permanently erase all the data related to it Delete" at bounding box center [741, 366] width 440 height 20
click at [930, 368] on button "Delete" at bounding box center [940, 368] width 41 height 15
click at [915, 368] on div "Deleting your account will permanently erase all the data related to it Delete" at bounding box center [741, 366] width 440 height 20
click at [951, 371] on button "Delete" at bounding box center [940, 368] width 41 height 15
click at [190, 137] on div at bounding box center [652, 310] width 1304 height 620
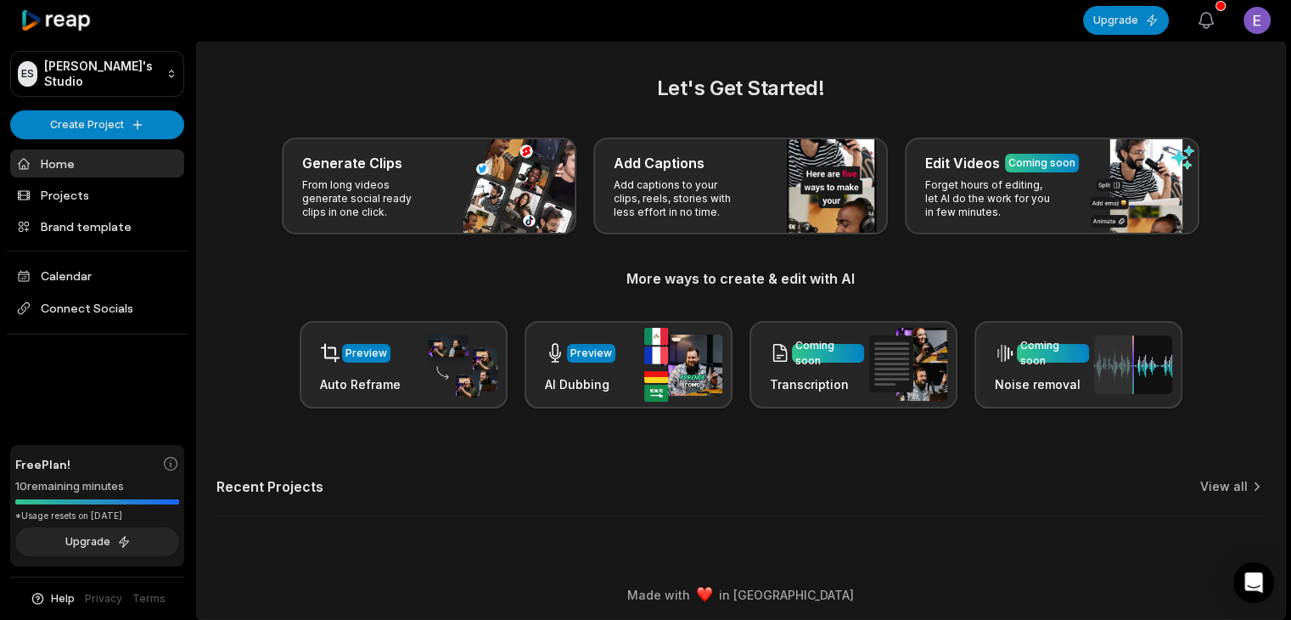
click at [1216, 26] on button "View notifications" at bounding box center [1205, 20] width 37 height 37
